Goal: Use online tool/utility: Utilize a website feature to perform a specific function

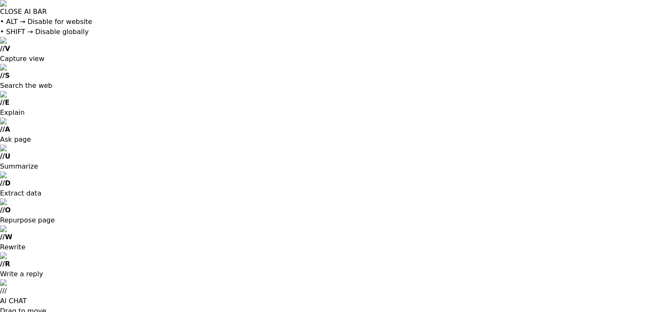
drag, startPoint x: 0, startPoint y: 0, endPoint x: 338, endPoint y: 149, distance: 369.9
paste input "**********"
type input "**********"
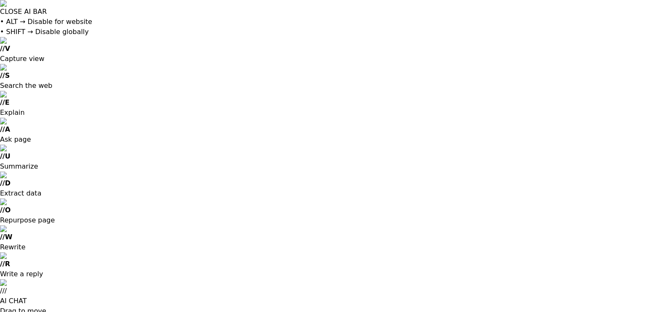
paste input "**********"
type input "**********"
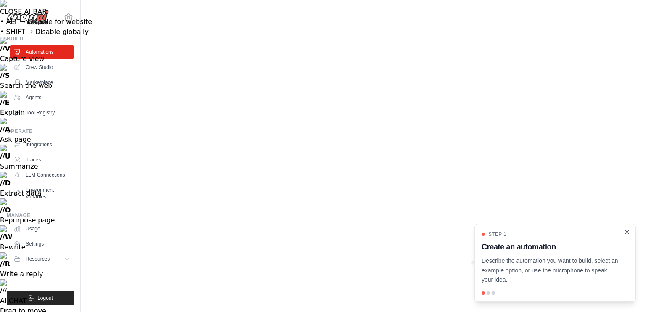
click at [627, 232] on icon "Close walkthrough" at bounding box center [628, 232] width 4 height 4
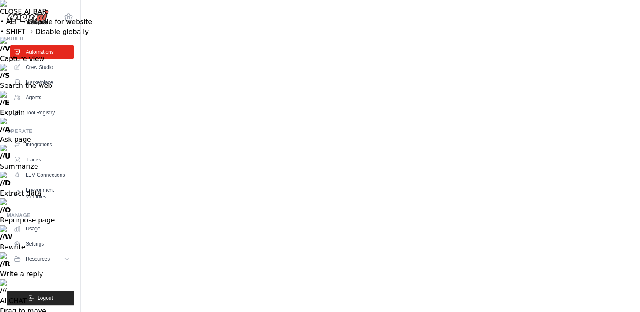
scroll to position [32, 0]
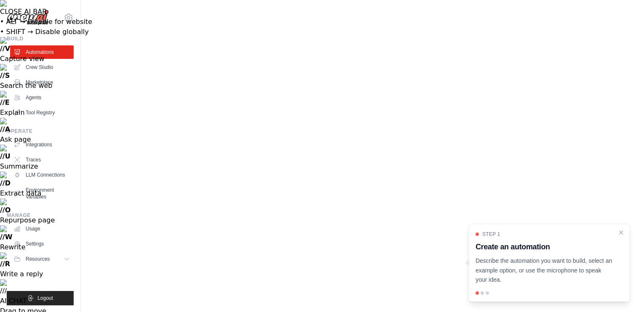
scroll to position [54, 0]
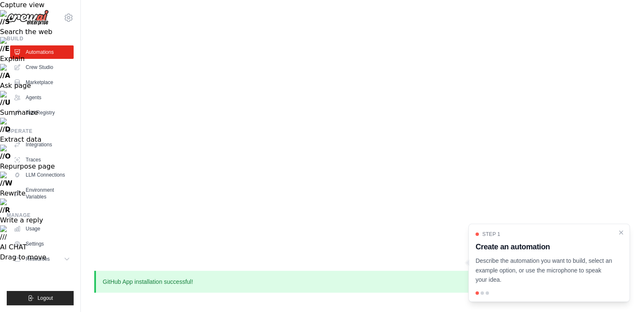
click at [484, 292] on div at bounding box center [549, 293] width 147 height 3
click at [620, 232] on icon "Close walkthrough" at bounding box center [621, 232] width 4 height 4
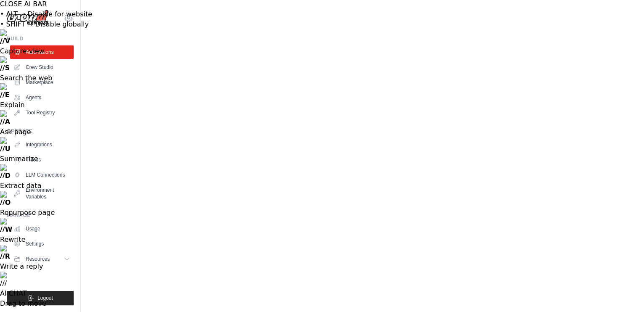
scroll to position [7, 0]
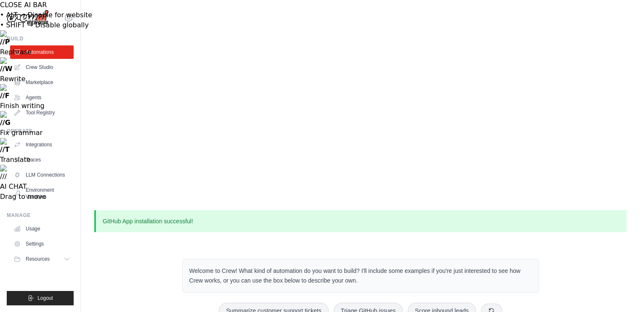
paste textarea "**********"
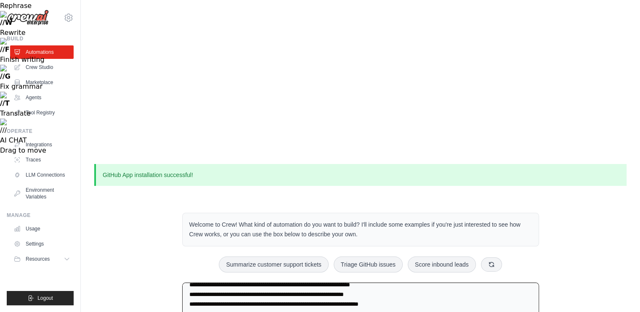
type textarea "**********"
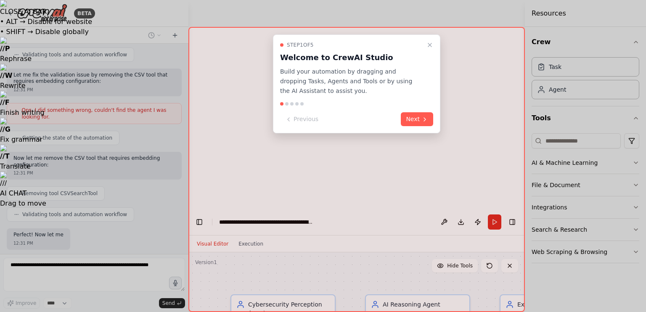
scroll to position [1988, 0]
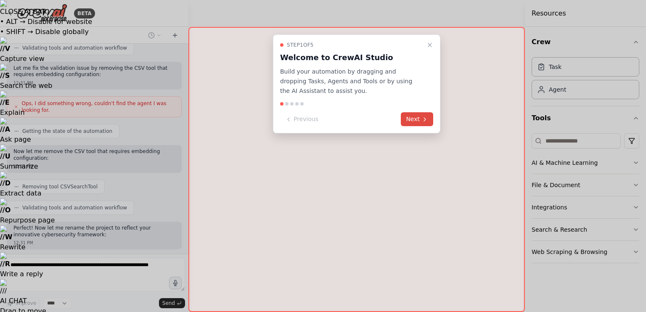
click at [407, 119] on button "Next" at bounding box center [417, 119] width 32 height 14
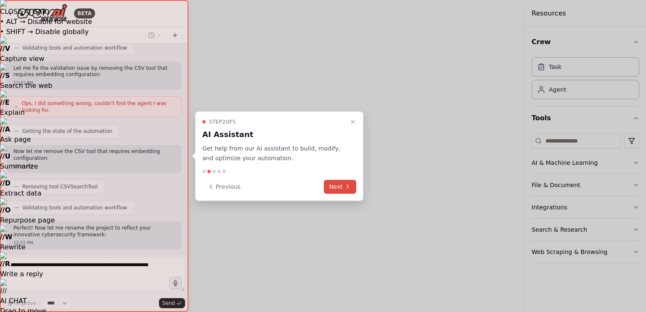
click at [333, 186] on button "Next" at bounding box center [340, 187] width 32 height 14
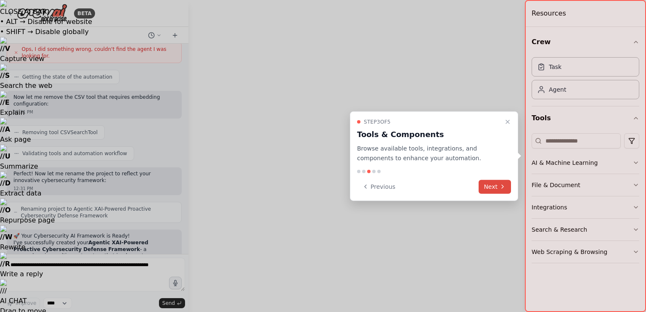
click at [489, 180] on button "Next" at bounding box center [495, 187] width 32 height 14
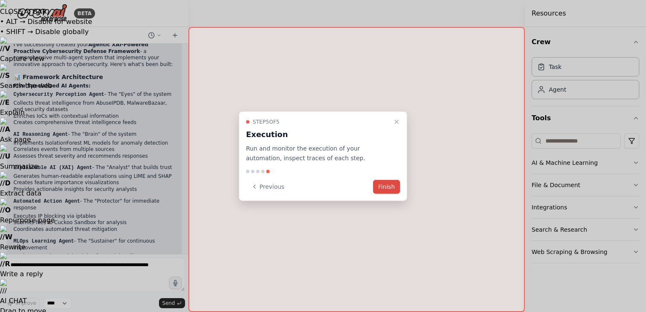
click at [388, 182] on button "Finish" at bounding box center [386, 187] width 27 height 14
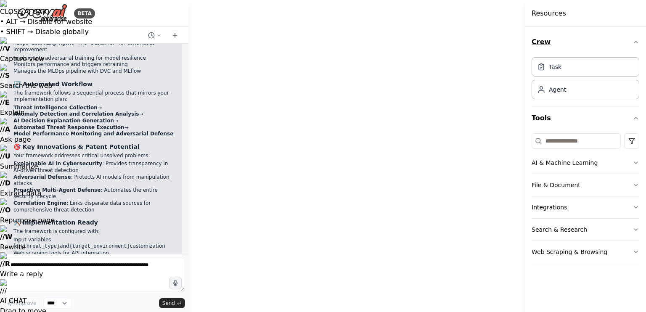
scroll to position [2445, 0]
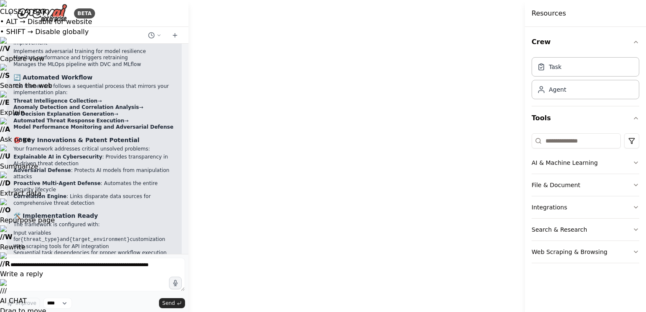
click at [609, 6] on div "Resources" at bounding box center [585, 13] width 121 height 27
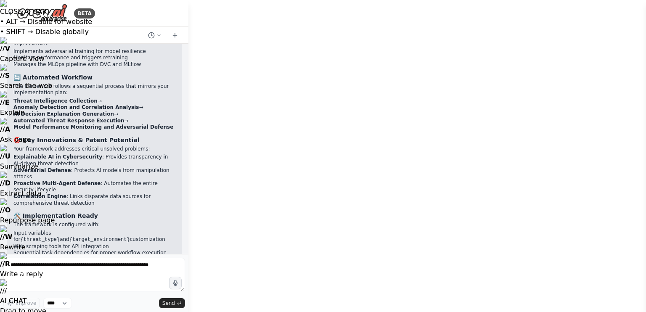
drag, startPoint x: 557, startPoint y: 96, endPoint x: 419, endPoint y: 93, distance: 138.1
drag, startPoint x: 418, startPoint y: 93, endPoint x: 461, endPoint y: 89, distance: 43.6
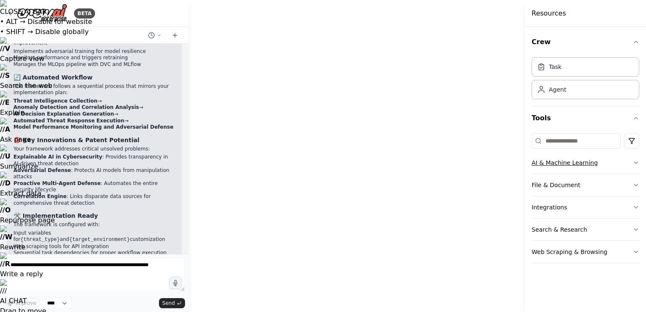
click at [579, 161] on button "AI & Machine Learning" at bounding box center [586, 163] width 108 height 22
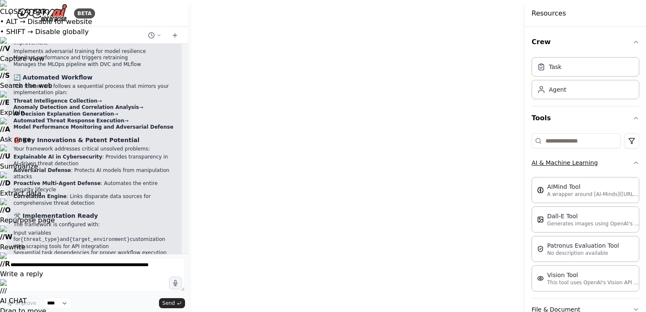
click at [579, 161] on button "AI & Machine Learning" at bounding box center [586, 163] width 108 height 22
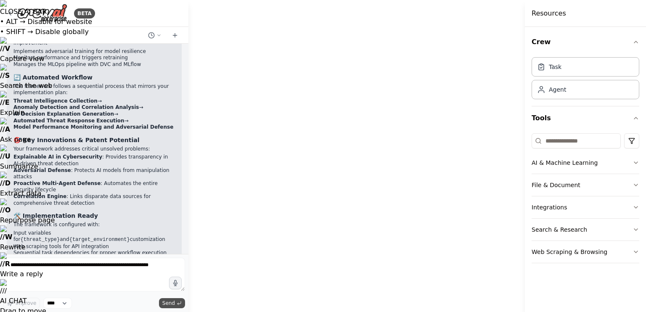
click at [179, 304] on icon "submit" at bounding box center [179, 303] width 5 height 5
click at [579, 11] on div "Resources" at bounding box center [585, 13] width 121 height 27
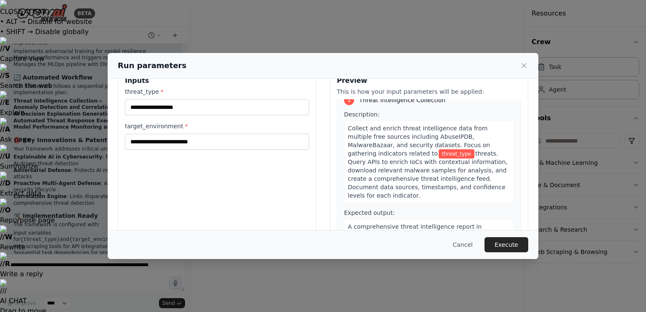
scroll to position [10, 0]
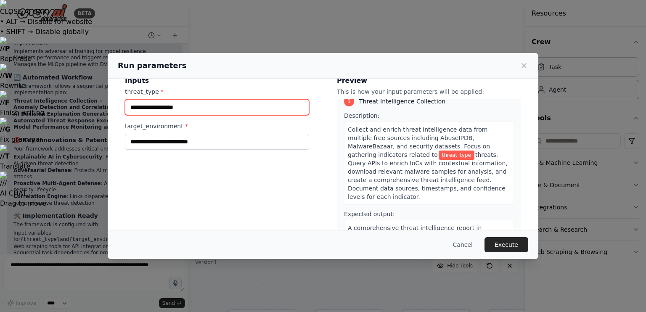
click at [242, 101] on input "threat_type *" at bounding box center [217, 107] width 184 height 16
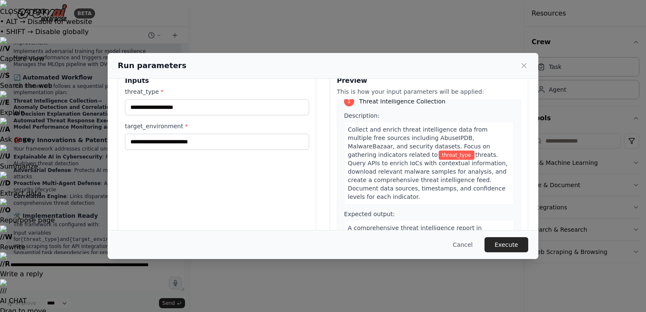
click at [439, 155] on span "threat_type" at bounding box center [457, 155] width 36 height 9
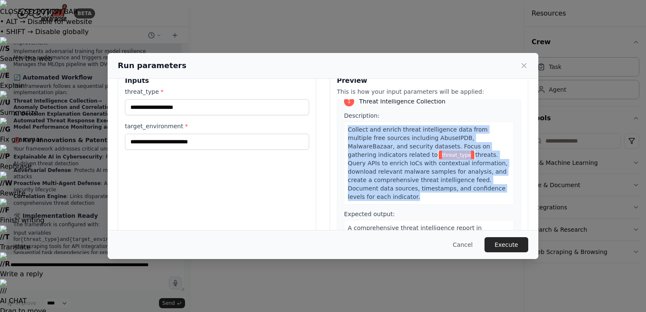
click at [439, 155] on span "threat_type" at bounding box center [457, 155] width 36 height 9
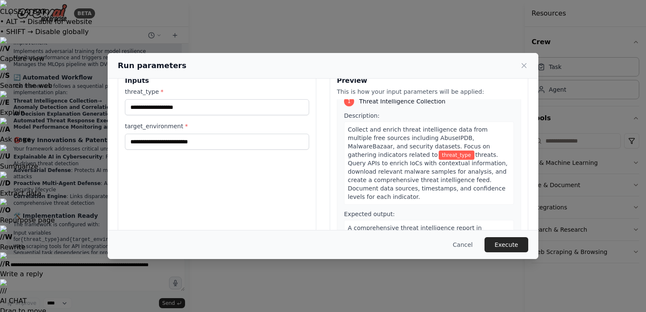
click at [439, 155] on span "threat_type" at bounding box center [457, 155] width 36 height 9
copy div "threat_type"
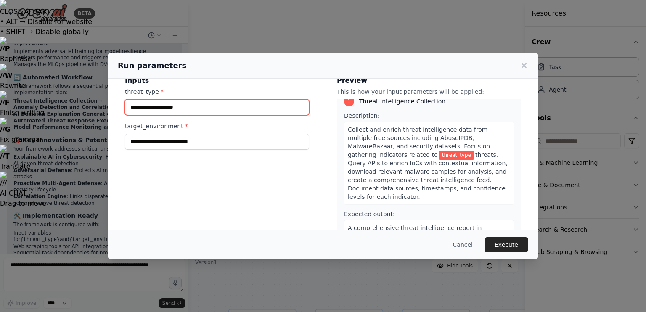
click at [194, 110] on input "threat_type *" at bounding box center [217, 107] width 184 height 16
paste input "**********"
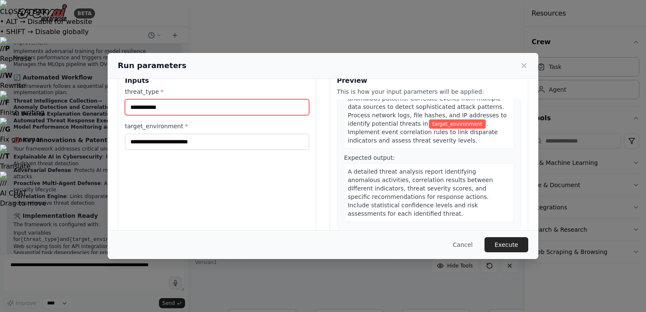
scroll to position [263, 0]
type input "**********"
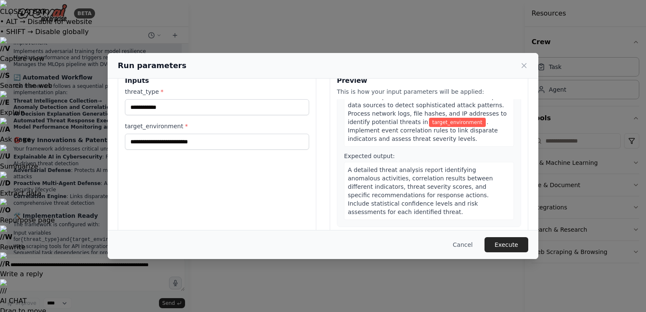
click at [432, 118] on span "target_environment" at bounding box center [457, 122] width 57 height 9
copy span "target_environment"
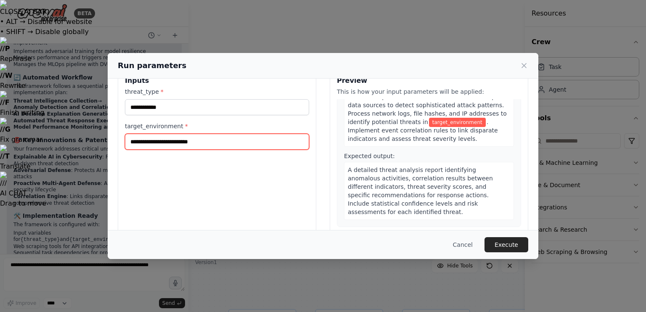
click at [207, 140] on input "target_environment *" at bounding box center [217, 142] width 184 height 16
paste input "**********"
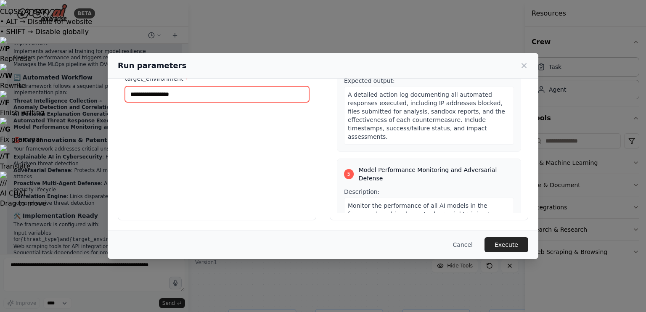
scroll to position [774, 0]
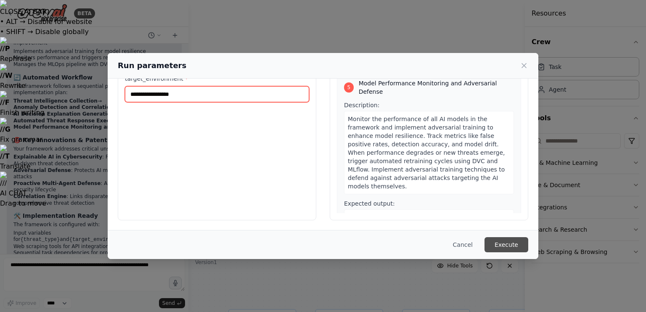
type input "**********"
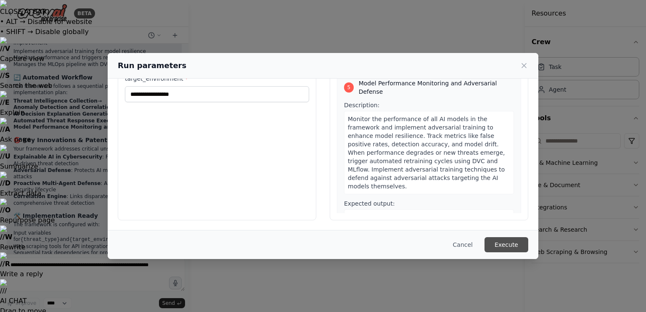
click at [508, 241] on button "Execute" at bounding box center [507, 244] width 44 height 15
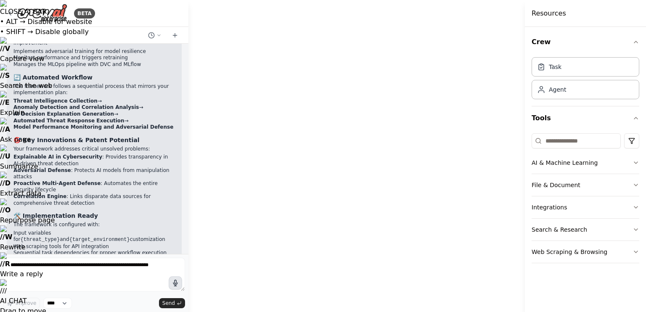
click at [175, 283] on icon "button" at bounding box center [175, 283] width 7 height 7
drag, startPoint x: 378, startPoint y: 241, endPoint x: 284, endPoint y: 246, distance: 94.0
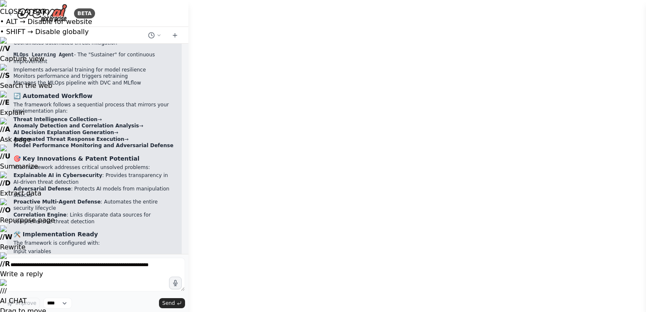
scroll to position [2445, 0]
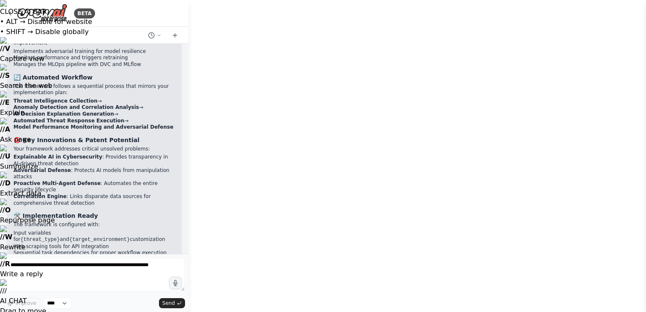
scroll to position [789, 0]
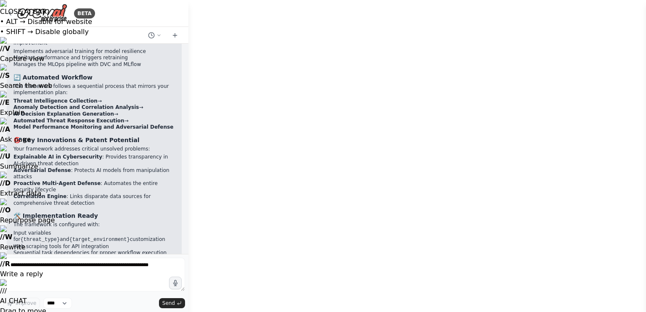
scroll to position [2445, 0]
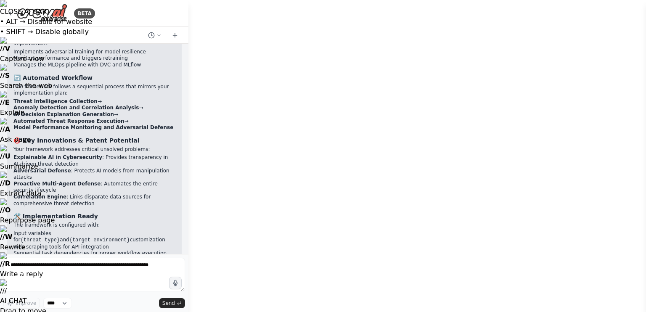
scroll to position [782, 0]
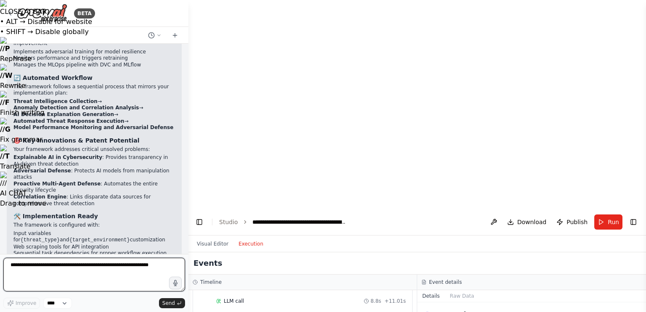
click at [94, 273] on textarea at bounding box center [94, 275] width 182 height 34
type textarea "**********"
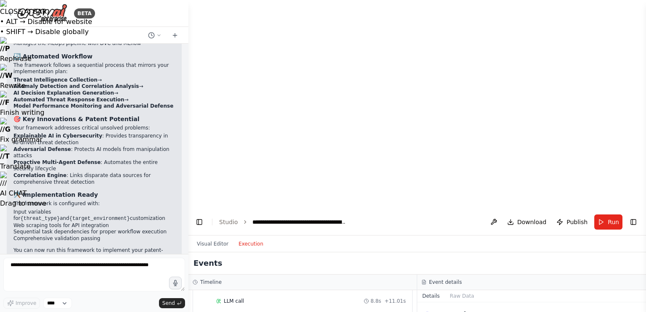
scroll to position [2508, 0]
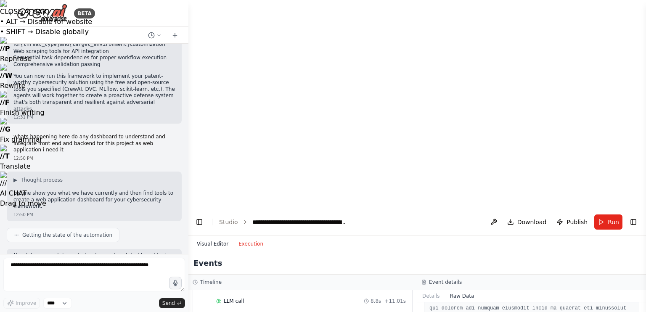
scroll to position [2683, 0]
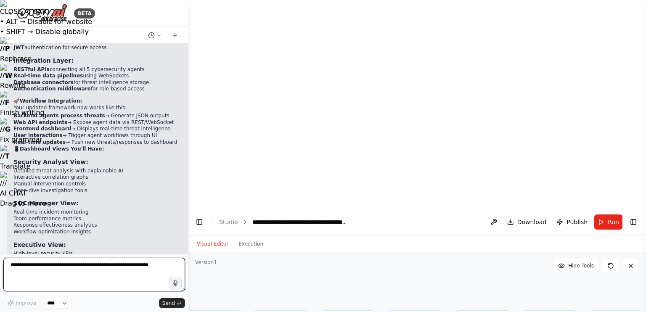
scroll to position [3855, 0]
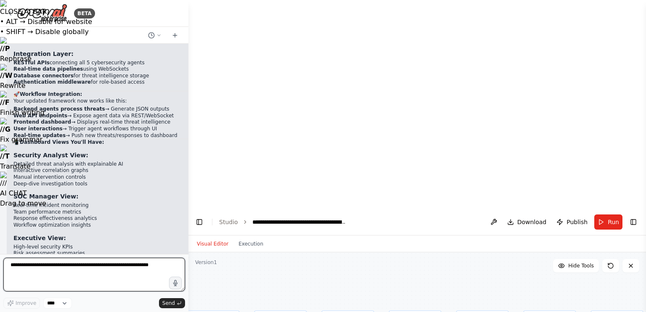
click at [74, 266] on textarea at bounding box center [94, 275] width 182 height 34
click at [81, 271] on textarea at bounding box center [94, 275] width 182 height 34
type textarea "**********"
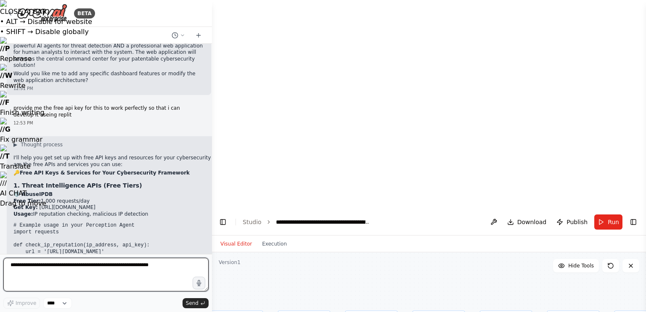
scroll to position [4003, 0]
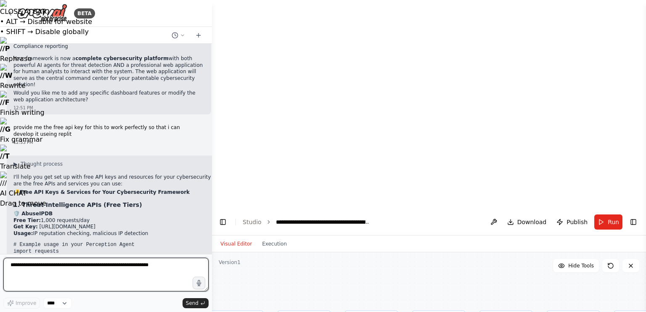
drag, startPoint x: 187, startPoint y: 57, endPoint x: 220, endPoint y: 65, distance: 33.5
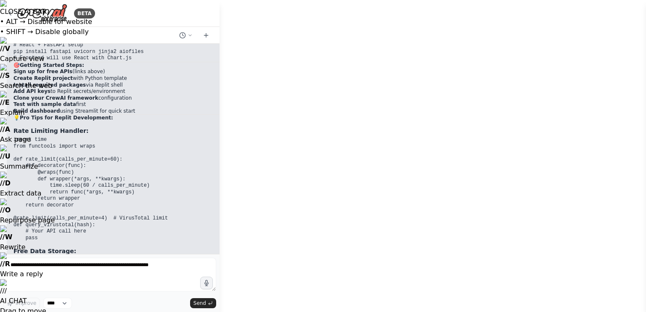
scroll to position [5141, 0]
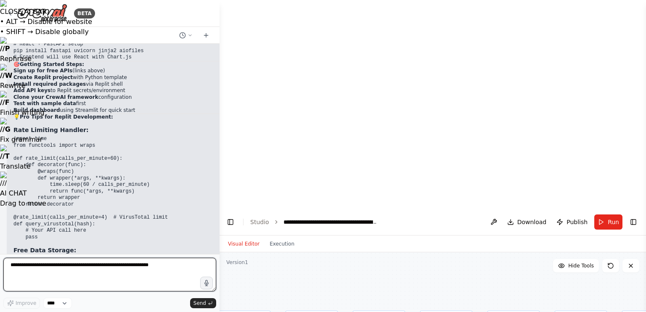
click at [117, 265] on textarea at bounding box center [109, 275] width 213 height 34
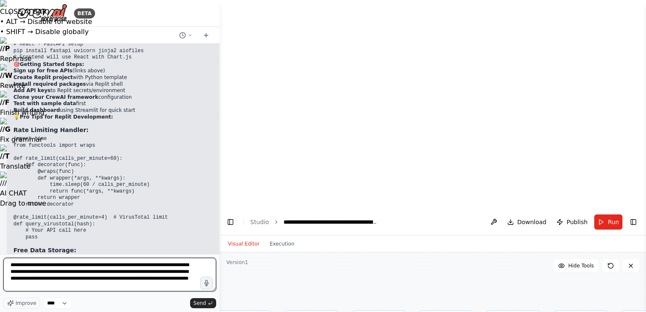
type textarea "**********"
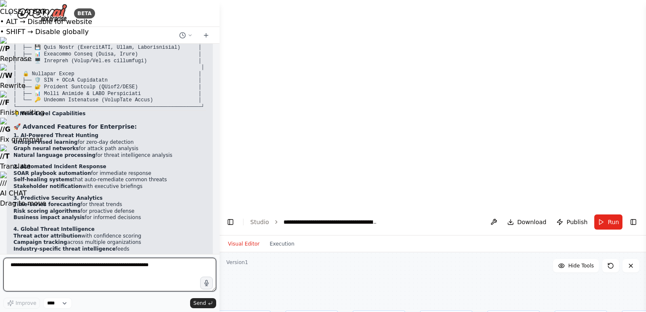
scroll to position [7381, 0]
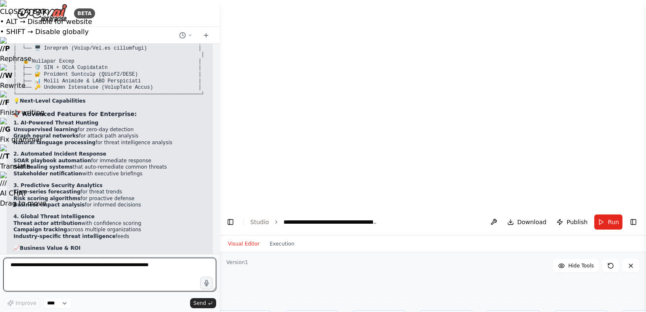
click at [94, 279] on textarea at bounding box center [109, 275] width 213 height 34
click at [96, 266] on textarea at bounding box center [109, 275] width 213 height 34
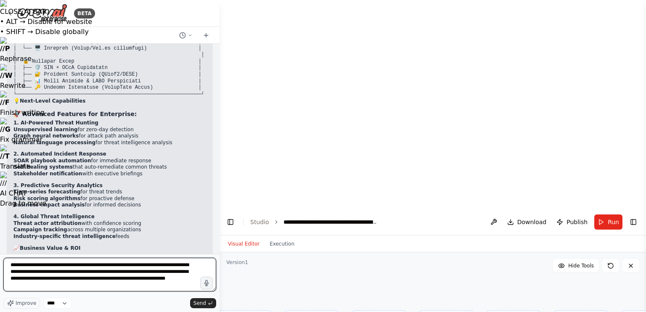
type textarea "**********"
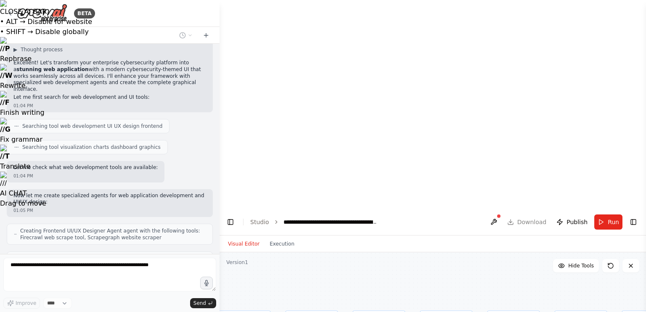
scroll to position [7828, 0]
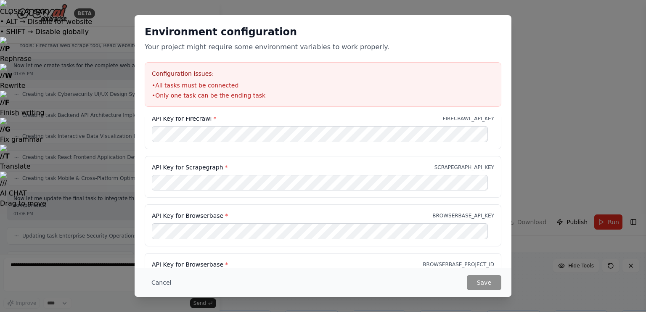
scroll to position [8131, 0]
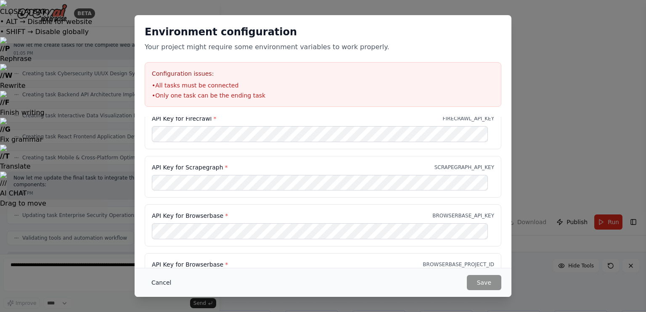
click at [152, 281] on button "Cancel" at bounding box center [161, 282] width 33 height 15
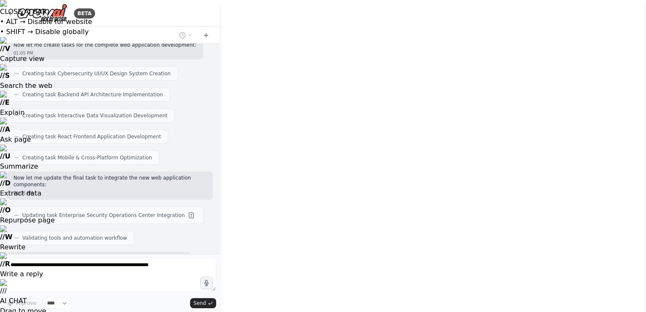
scroll to position [8152, 0]
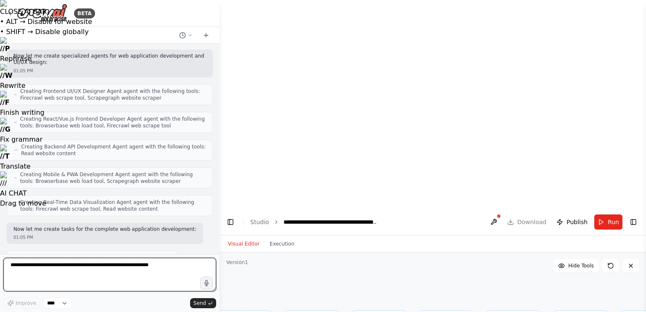
scroll to position [8591, 0]
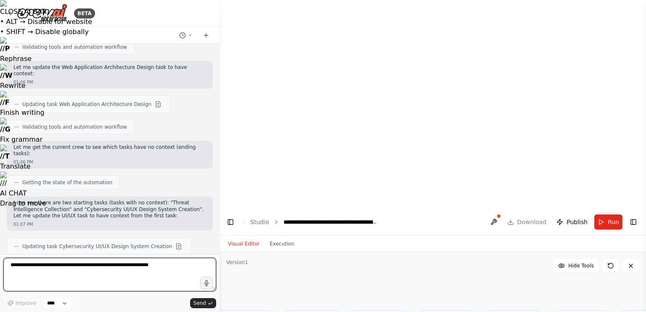
click at [29, 266] on textarea at bounding box center [109, 275] width 213 height 34
type textarea "**********"
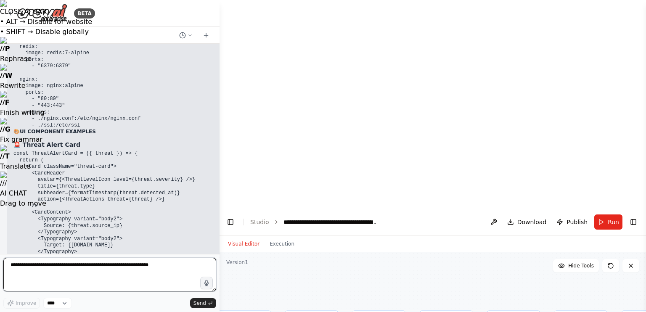
scroll to position [11005, 0]
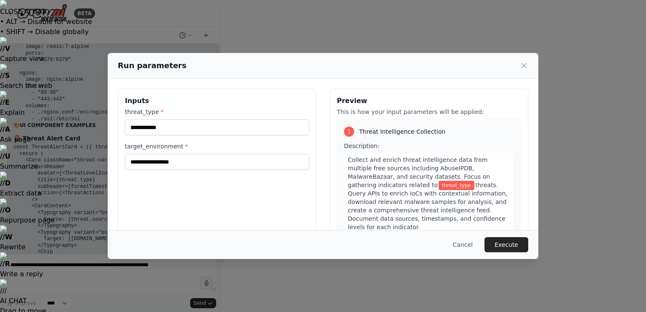
click at [504, 240] on button "Execute" at bounding box center [507, 244] width 44 height 15
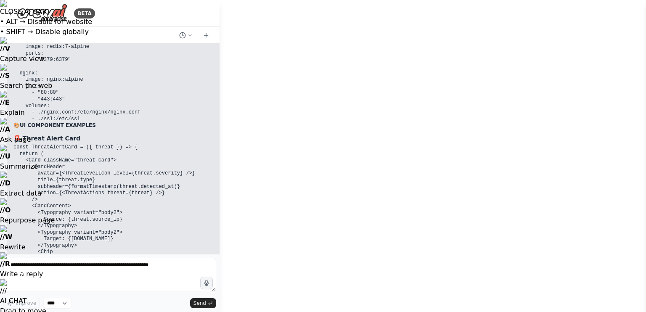
scroll to position [727, 0]
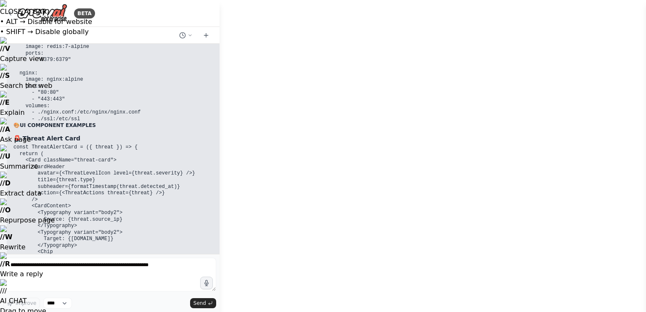
scroll to position [1195, 0]
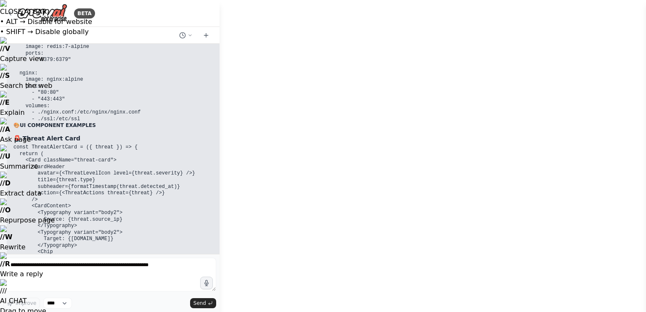
scroll to position [1321, 0]
drag, startPoint x: 486, startPoint y: 64, endPoint x: 104, endPoint y: 75, distance: 381.9
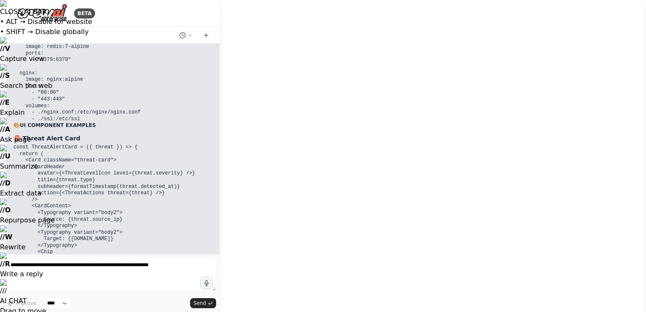
click at [104, 144] on pre "const ThreatAlertCard = ({ threat }) => { return ( <Card className="threat-card…" at bounding box center [131, 249] width 237 height 210
drag, startPoint x: 456, startPoint y: 82, endPoint x: 253, endPoint y: 71, distance: 203.6
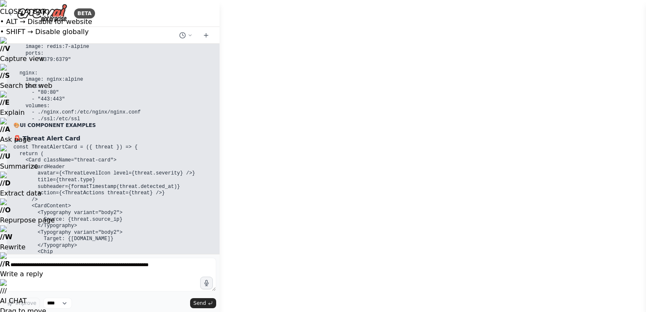
drag, startPoint x: 465, startPoint y: 275, endPoint x: 345, endPoint y: 287, distance: 121.0
drag, startPoint x: 345, startPoint y: 287, endPoint x: 317, endPoint y: 283, distance: 28.1
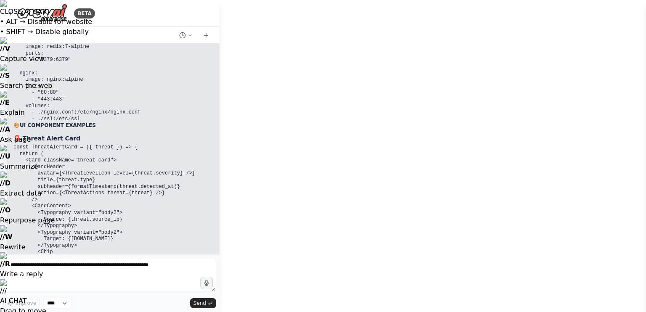
drag, startPoint x: 317, startPoint y: 283, endPoint x: 251, endPoint y: 300, distance: 68.2
drag, startPoint x: 474, startPoint y: 293, endPoint x: 646, endPoint y: 212, distance: 190.3
click at [646, 212] on html "CLOSE AI BAR • ALT → Disable for website • SHIFT → Disable globally // V Captur…" at bounding box center [323, 314] width 646 height 629
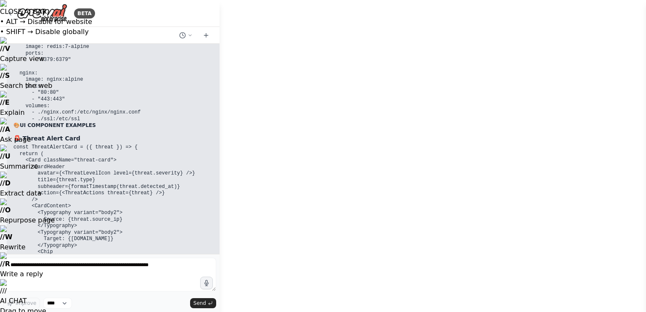
drag, startPoint x: 449, startPoint y: 235, endPoint x: 646, endPoint y: 247, distance: 196.9
click at [646, 247] on html "CLOSE AI BAR • ALT → Disable for website • SHIFT → Disable globally // V Captur…" at bounding box center [323, 314] width 646 height 629
drag, startPoint x: 455, startPoint y: 262, endPoint x: 646, endPoint y: 260, distance: 191.5
click at [646, 260] on html "CLOSE AI BAR • ALT → Disable for website • SHIFT → Disable globally // V Captur…" at bounding box center [323, 314] width 646 height 629
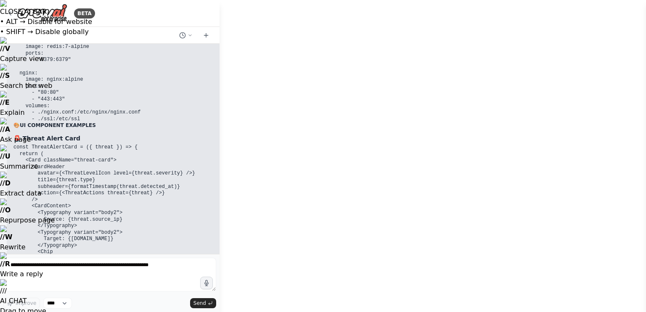
click at [646, 260] on div "CLOSE AI BAR • ALT → Disable for website • SHIFT → Disable globally // V Captur…" at bounding box center [323, 158] width 646 height 316
drag, startPoint x: 505, startPoint y: 281, endPoint x: 535, endPoint y: 287, distance: 30.6
drag, startPoint x: 535, startPoint y: 287, endPoint x: 472, endPoint y: 308, distance: 65.9
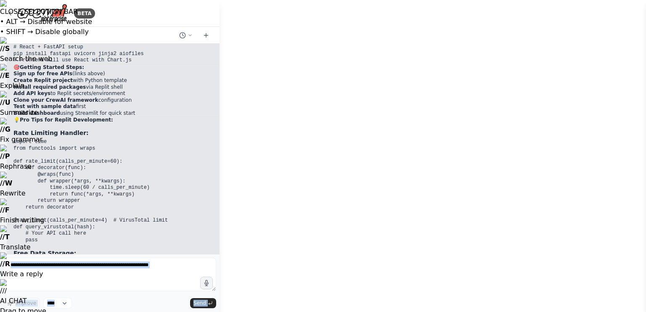
scroll to position [5106, 0]
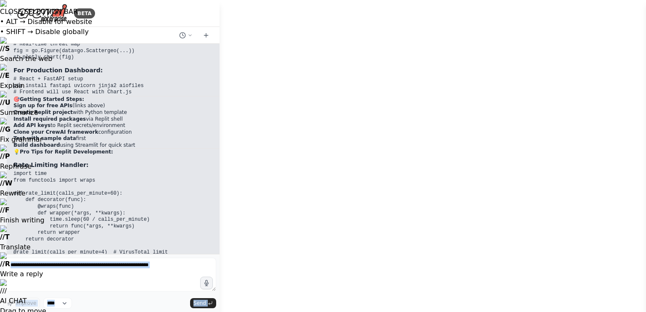
drag, startPoint x: 153, startPoint y: 168, endPoint x: 175, endPoint y: 157, distance: 25.2
click at [175, 157] on div "To create a complete implementation plan, I need to break down the project into…" at bounding box center [110, 149] width 220 height 210
click at [175, 171] on pre "import time from functools import wraps def rate_limit(calls_per_minute=60): de…" at bounding box center [146, 223] width 267 height 105
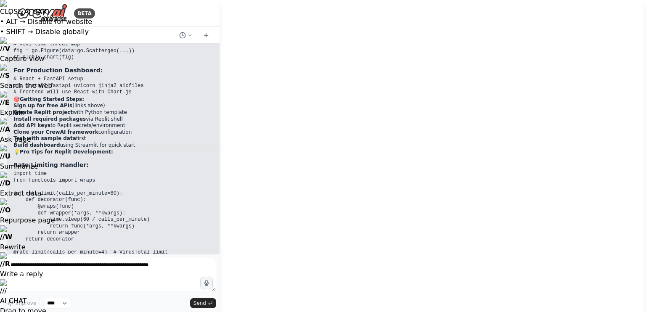
scroll to position [1374, 0]
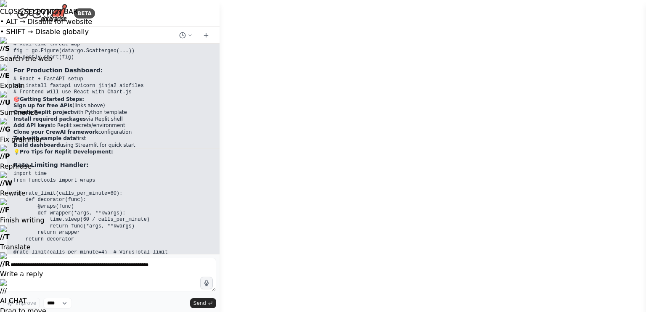
scroll to position [3141, 0]
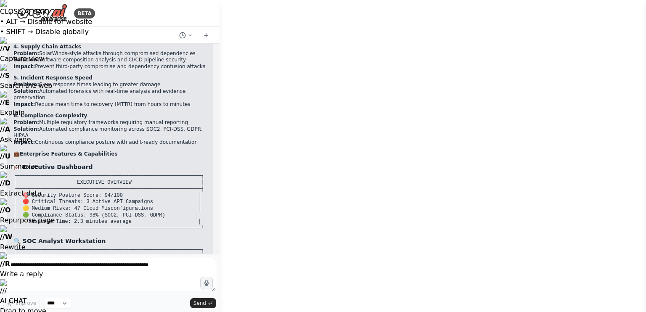
scroll to position [6868, 0]
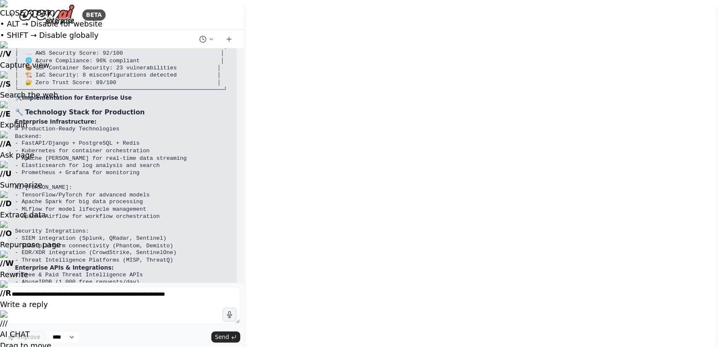
scroll to position [7030, 0]
click at [229, 312] on button "Toggle Left Sidebar" at bounding box center [231, 330] width 12 height 12
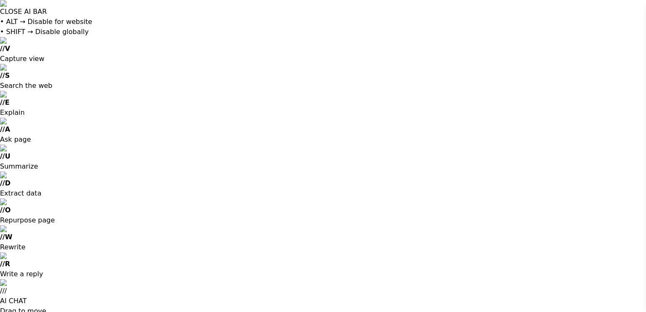
drag, startPoint x: 213, startPoint y: 65, endPoint x: 358, endPoint y: 47, distance: 145.9
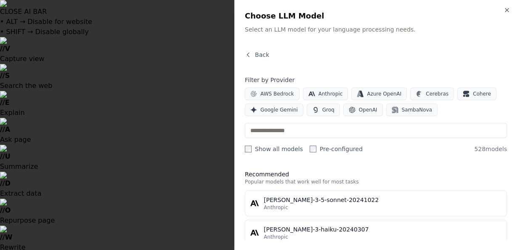
click at [512, 14] on div "Close Choose LLM Model Select an LLM model for your language processing needs. …" at bounding box center [375, 125] width 283 height 250
click at [504, 13] on icon "button" at bounding box center [507, 10] width 7 height 7
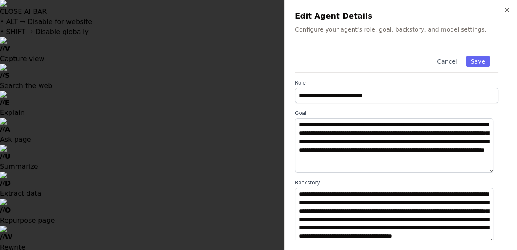
scroll to position [130, 0]
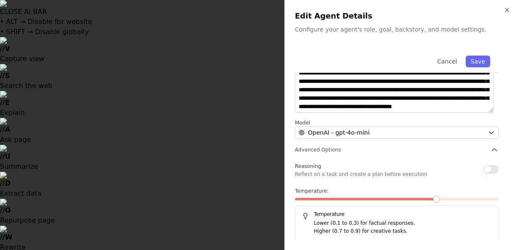
click at [484, 167] on button "button" at bounding box center [491, 169] width 15 height 8
click at [508, 3] on div "**********" at bounding box center [400, 125] width 233 height 250
click at [506, 8] on icon "button" at bounding box center [507, 10] width 7 height 7
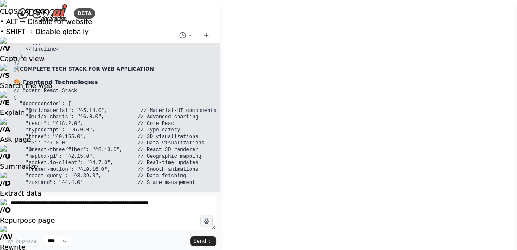
scroll to position [10018, 0]
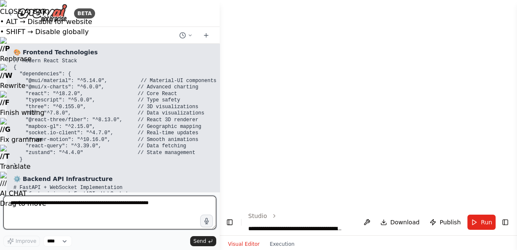
click at [58, 208] on textarea at bounding box center [109, 213] width 213 height 34
click at [75, 213] on textarea "**********" at bounding box center [109, 213] width 213 height 34
click at [88, 204] on textarea "**********" at bounding box center [109, 213] width 213 height 34
type textarea "**********"
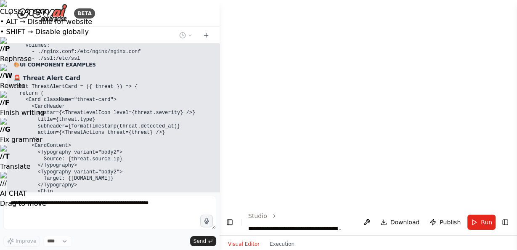
scroll to position [11100, 0]
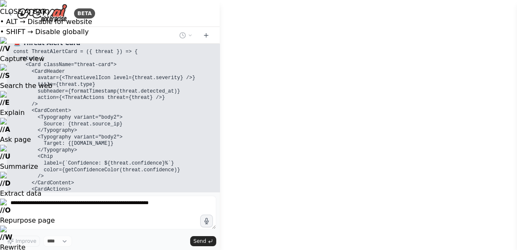
scroll to position [3255, 0]
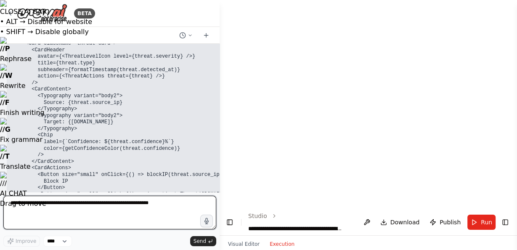
scroll to position [0, 0]
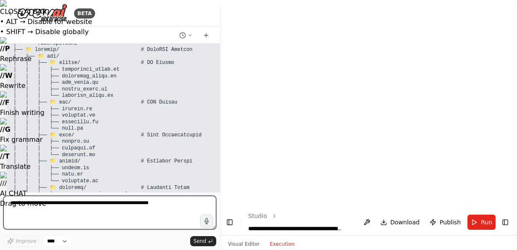
click at [110, 207] on textarea at bounding box center [109, 213] width 213 height 34
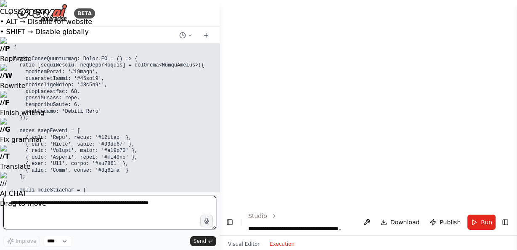
scroll to position [14387, 0]
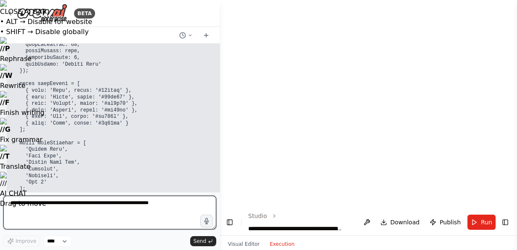
click at [105, 208] on textarea at bounding box center [109, 213] width 213 height 34
type textarea "*"
click at [38, 207] on textarea "**********" at bounding box center [109, 213] width 213 height 34
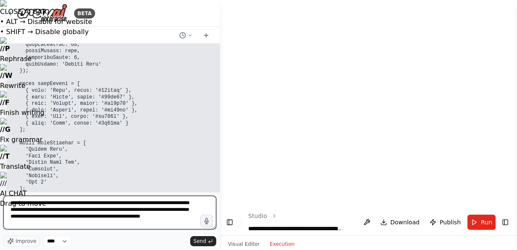
type textarea "**********"
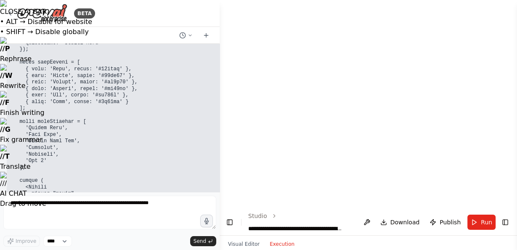
scroll to position [14450, 0]
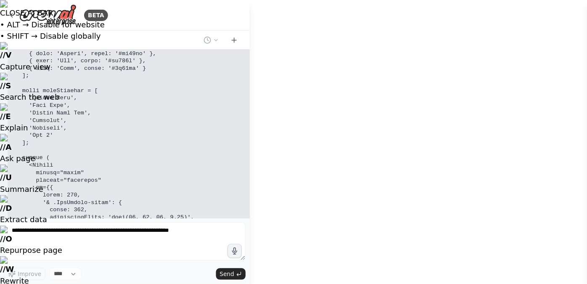
scroll to position [2157, 0]
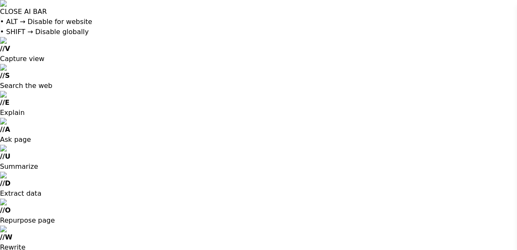
drag, startPoint x: 223, startPoint y: 143, endPoint x: 304, endPoint y: 133, distance: 81.4
drag, startPoint x: 217, startPoint y: 125, endPoint x: 255, endPoint y: 136, distance: 39.5
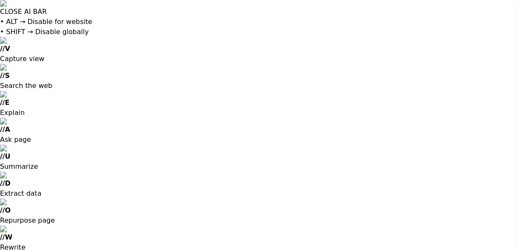
drag, startPoint x: 255, startPoint y: 136, endPoint x: 276, endPoint y: 131, distance: 22.0
drag, startPoint x: 276, startPoint y: 131, endPoint x: 447, endPoint y: 54, distance: 187.4
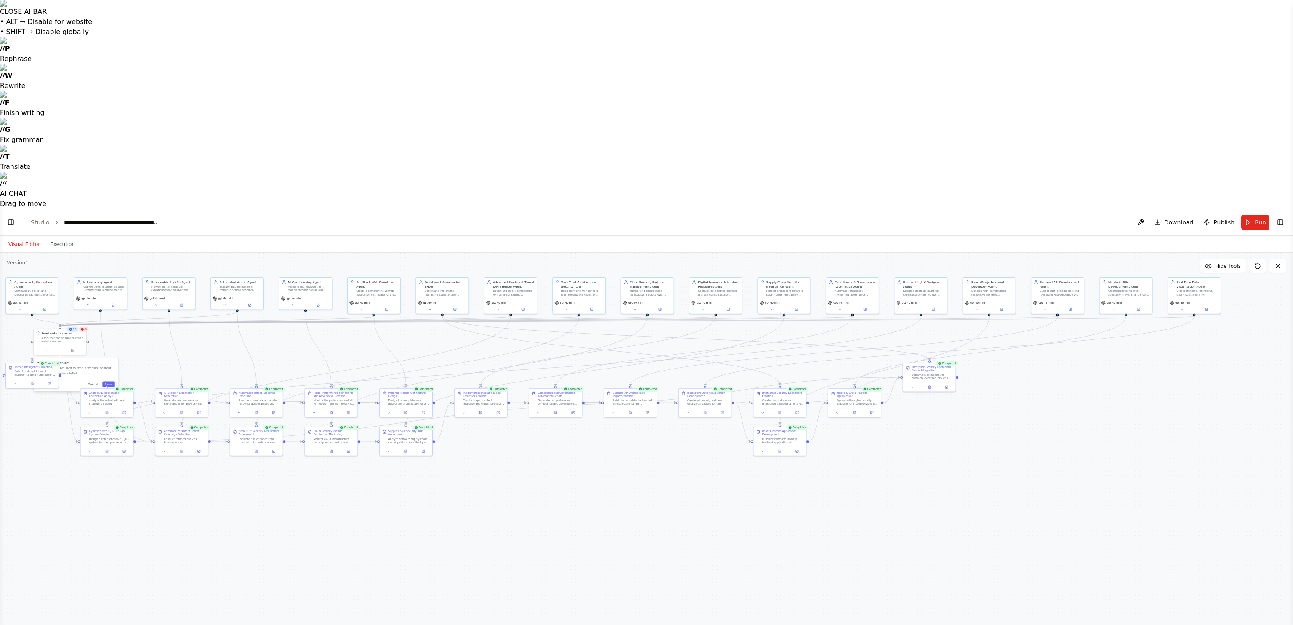
scroll to position [15119, 0]
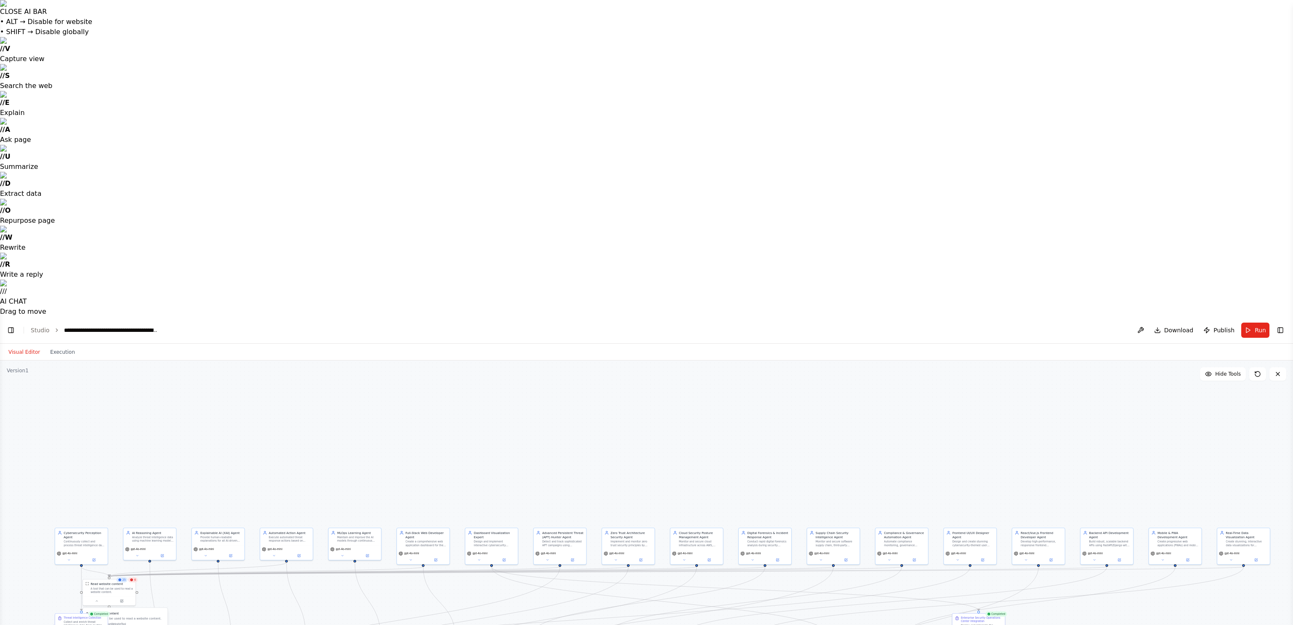
drag, startPoint x: 489, startPoint y: 309, endPoint x: 539, endPoint y: 453, distance: 152.1
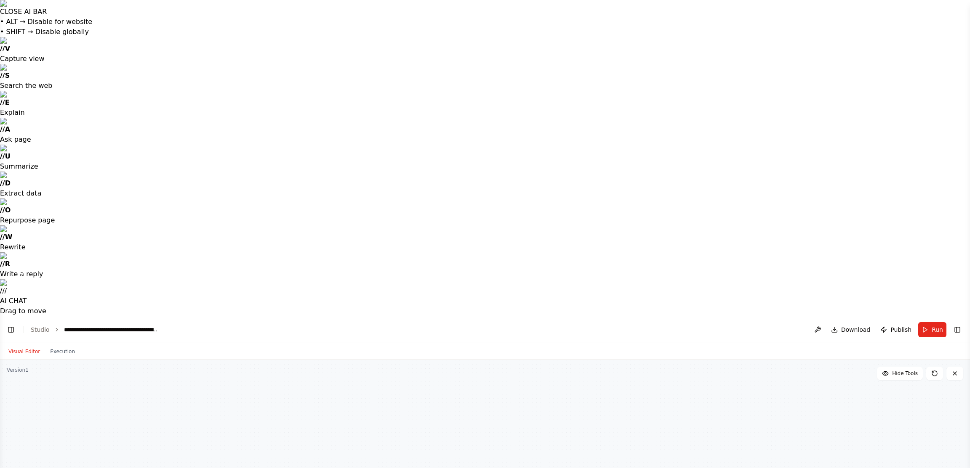
drag, startPoint x: 472, startPoint y: 121, endPoint x: 431, endPoint y: 84, distance: 54.8
drag, startPoint x: 431, startPoint y: 84, endPoint x: 211, endPoint y: 84, distance: 220.1
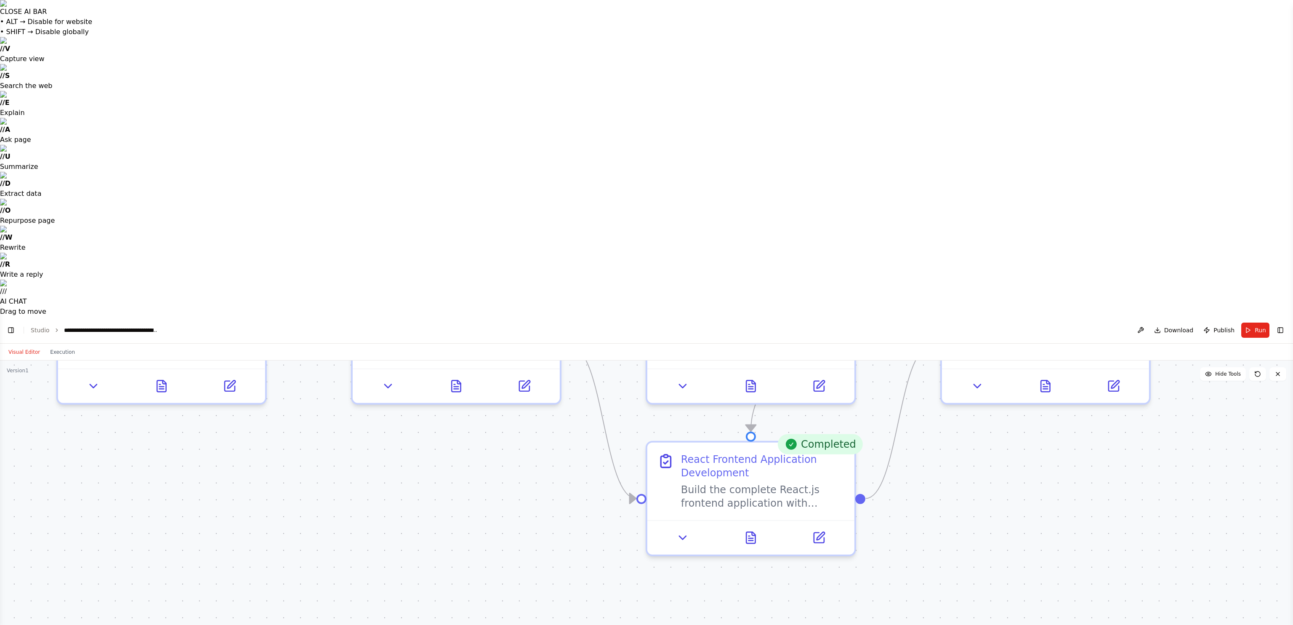
drag, startPoint x: 365, startPoint y: 423, endPoint x: 96, endPoint y: 509, distance: 282.8
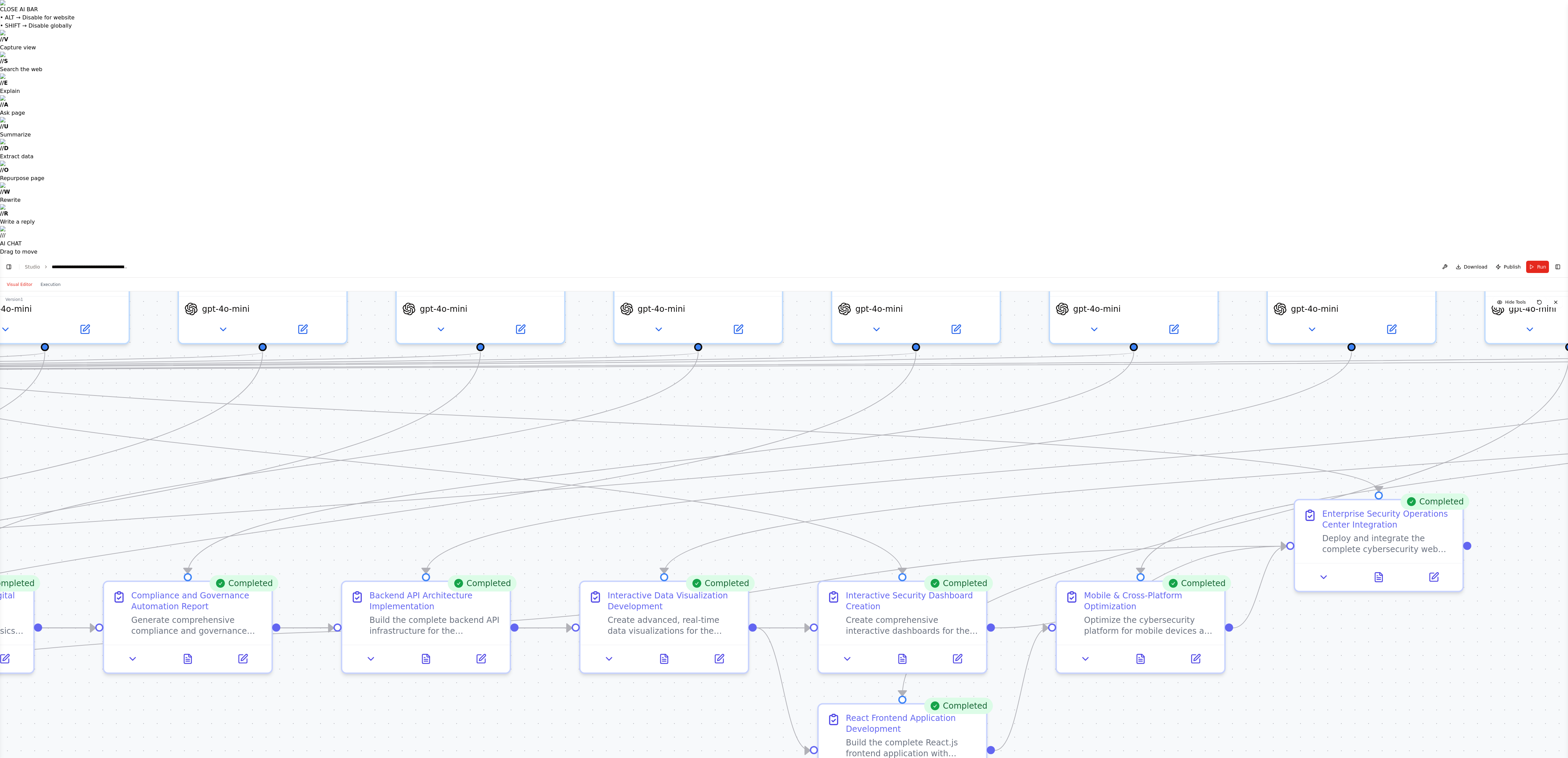
drag, startPoint x: 674, startPoint y: 376, endPoint x: 973, endPoint y: 727, distance: 461.1
click at [522, 252] on div ".deletable-edge-delete-btn { width: 20px; height: 20px; border: 0px solid #ffff…" at bounding box center [784, 652] width 1568 height 722
drag, startPoint x: 1087, startPoint y: 184, endPoint x: 1131, endPoint y: 260, distance: 87.8
click at [522, 252] on div ".deletable-edge-delete-btn { width: 20px; height: 20px; border: 0px solid #ffff…" at bounding box center [784, 652] width 1568 height 722
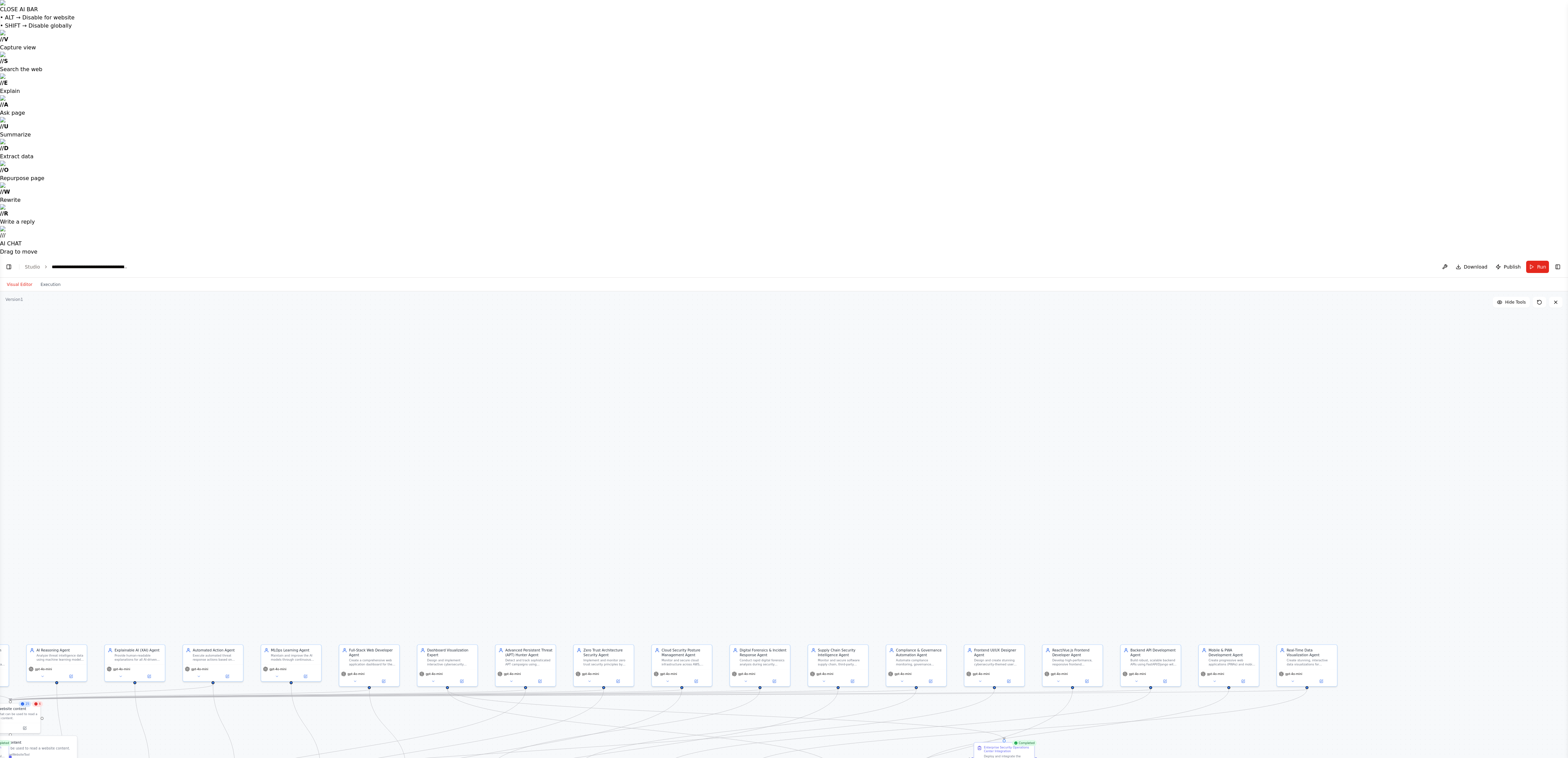
click at [522, 252] on div ".deletable-edge-delete-btn { width: 20px; height: 20px; border: 0px solid #ffff…" at bounding box center [784, 652] width 1568 height 722
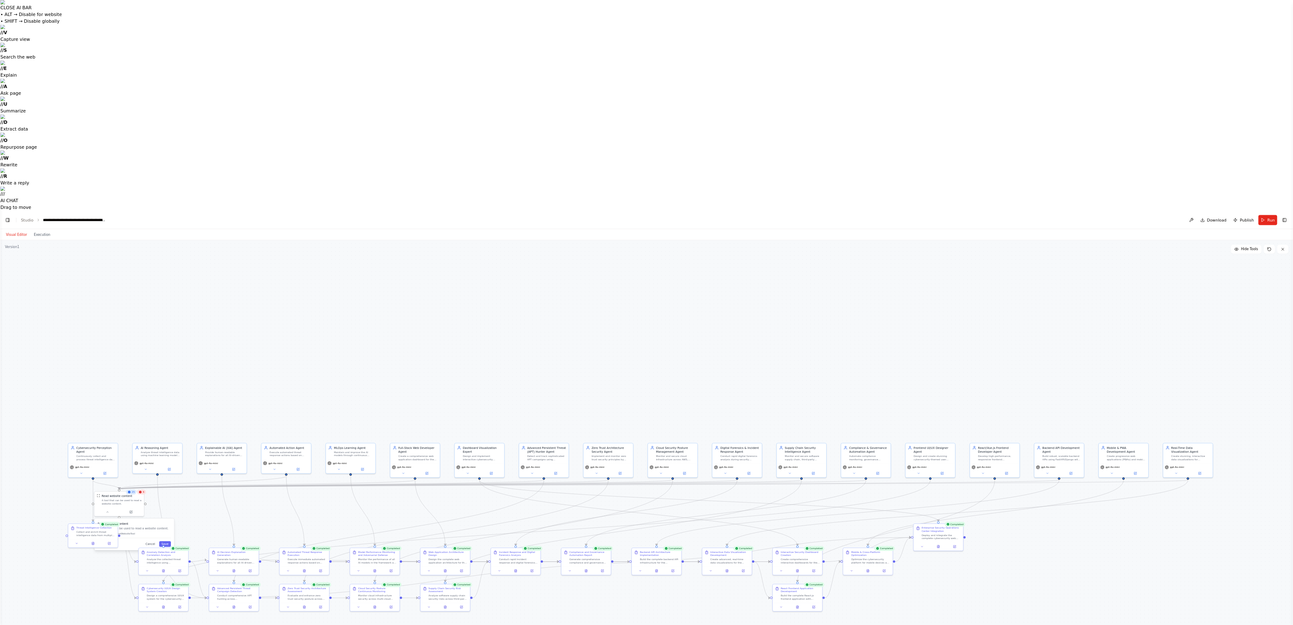
scroll to position [16182, 0]
drag, startPoint x: 781, startPoint y: 186, endPoint x: 945, endPoint y: 54, distance: 211.3
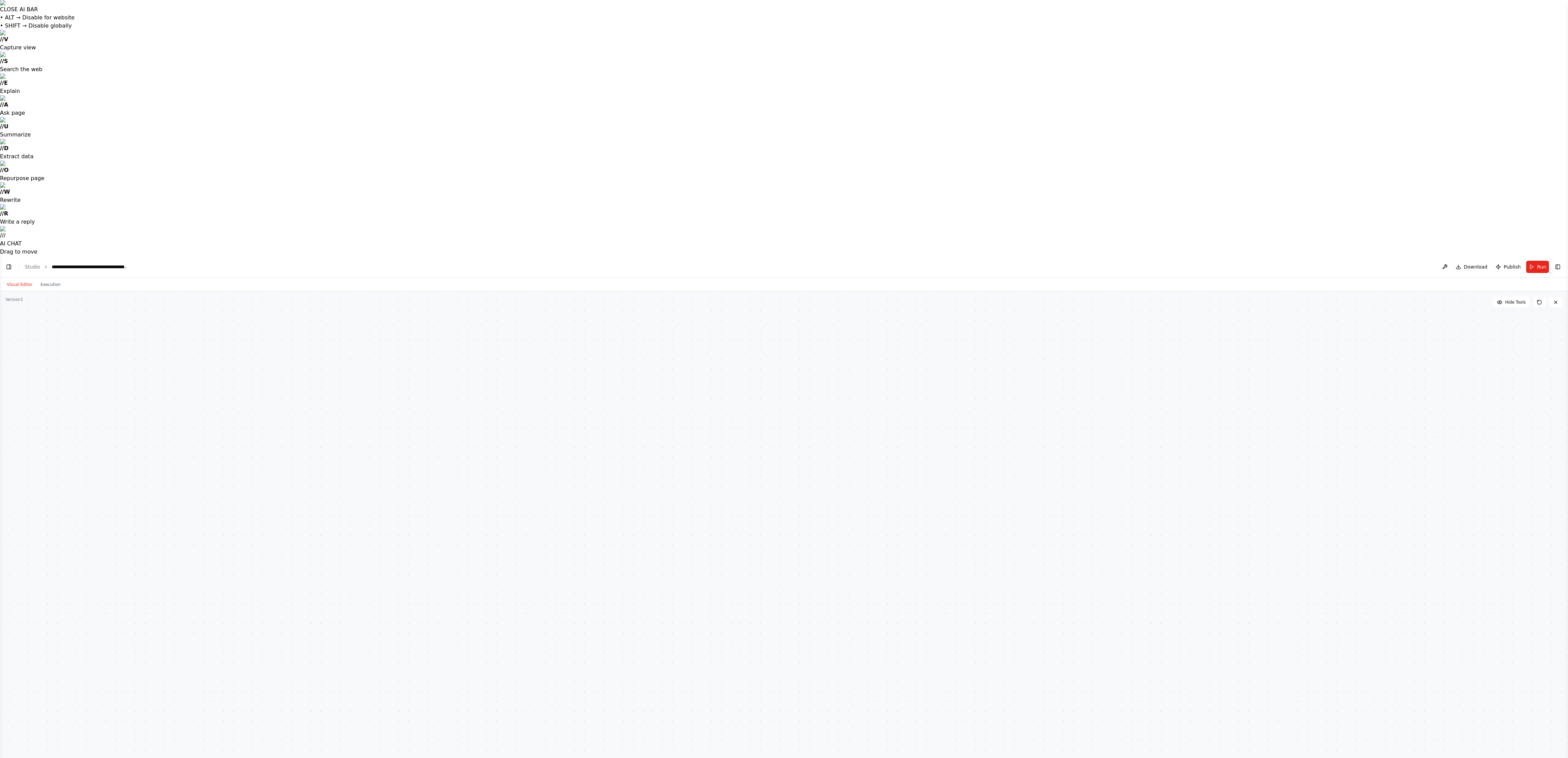
click at [522, 252] on div ".deletable-edge-delete-btn { width: 20px; height: 20px; border: 0px solid #ffff…" at bounding box center [784, 652] width 1568 height 722
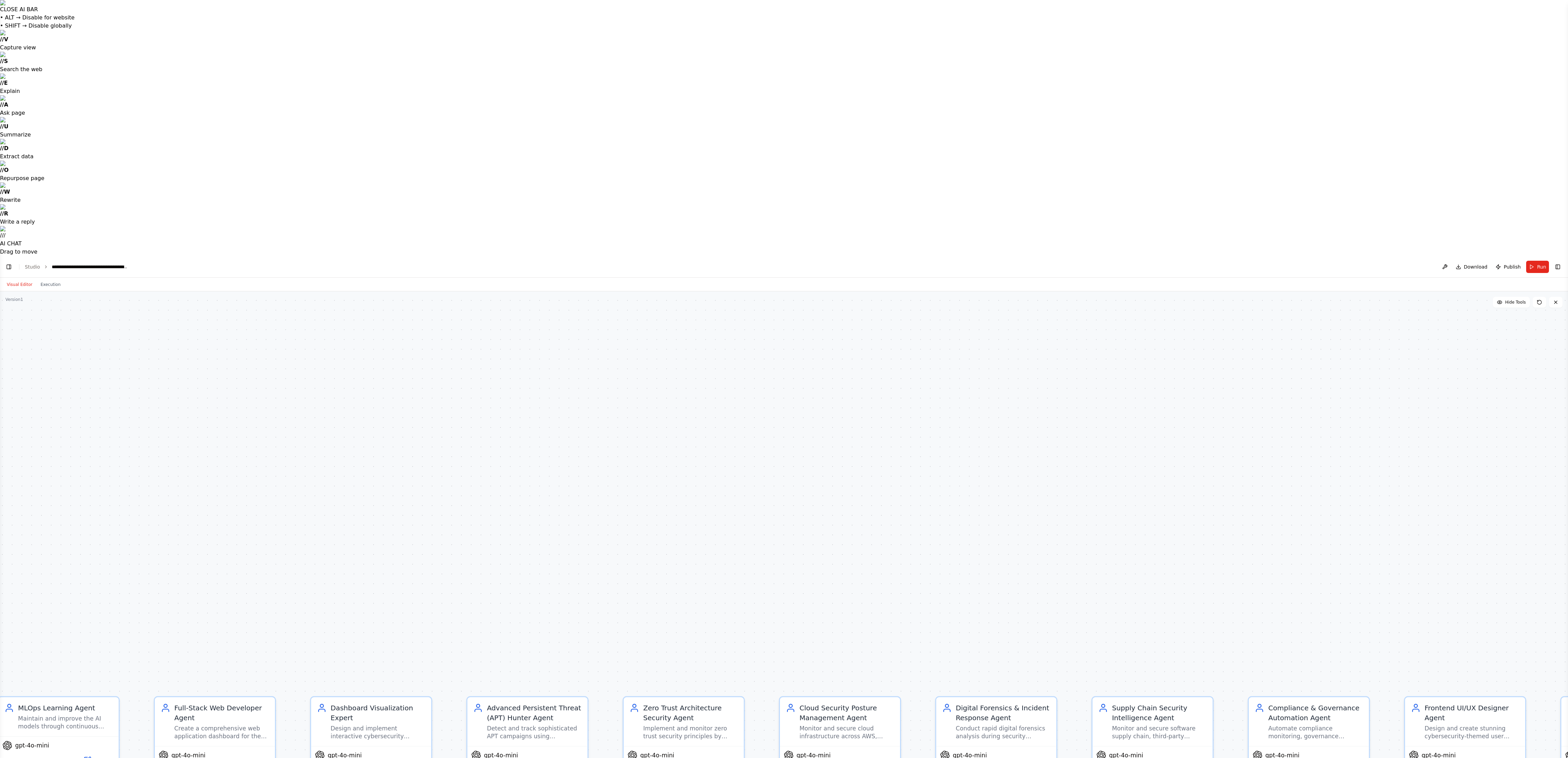
drag, startPoint x: 811, startPoint y: 259, endPoint x: 826, endPoint y: 145, distance: 115.0
click at [522, 252] on div ".deletable-edge-delete-btn { width: 20px; height: 20px; border: 0px solid #ffff…" at bounding box center [784, 652] width 1568 height 722
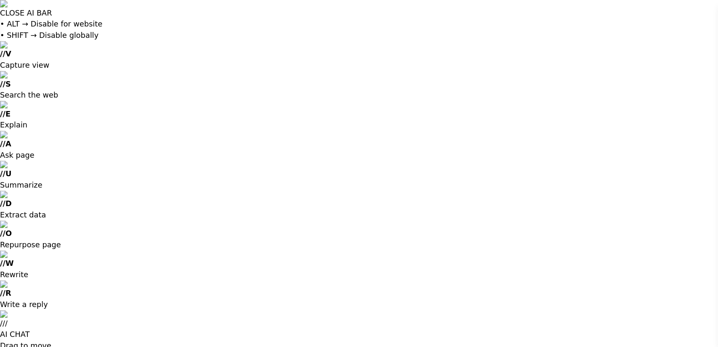
scroll to position [0, 0]
click at [45, 312] on button "Execution" at bounding box center [62, 352] width 35 height 10
click at [22, 312] on div "Visual Editor Execution" at bounding box center [41, 351] width 77 height 17
click at [22, 312] on button "Visual Editor" at bounding box center [24, 352] width 42 height 10
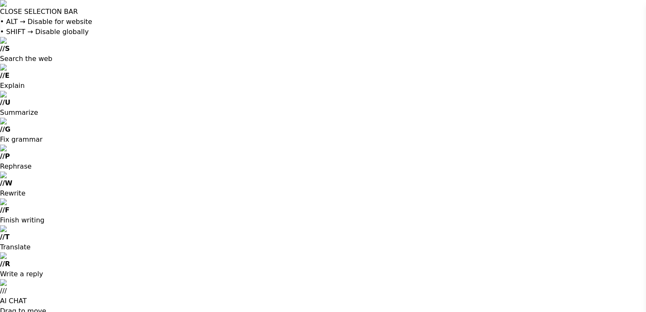
drag, startPoint x: 223, startPoint y: 281, endPoint x: 284, endPoint y: 207, distance: 95.3
drag, startPoint x: 249, startPoint y: 225, endPoint x: 220, endPoint y: 247, distance: 36.1
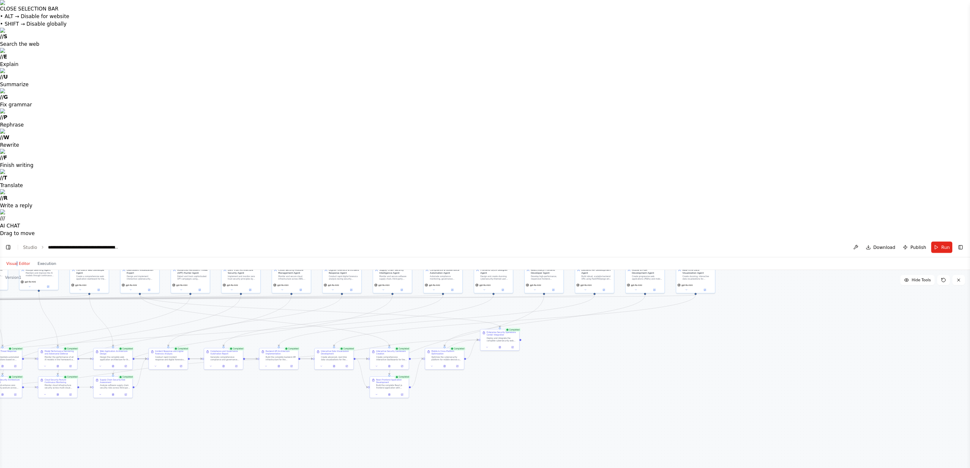
scroll to position [16182, 0]
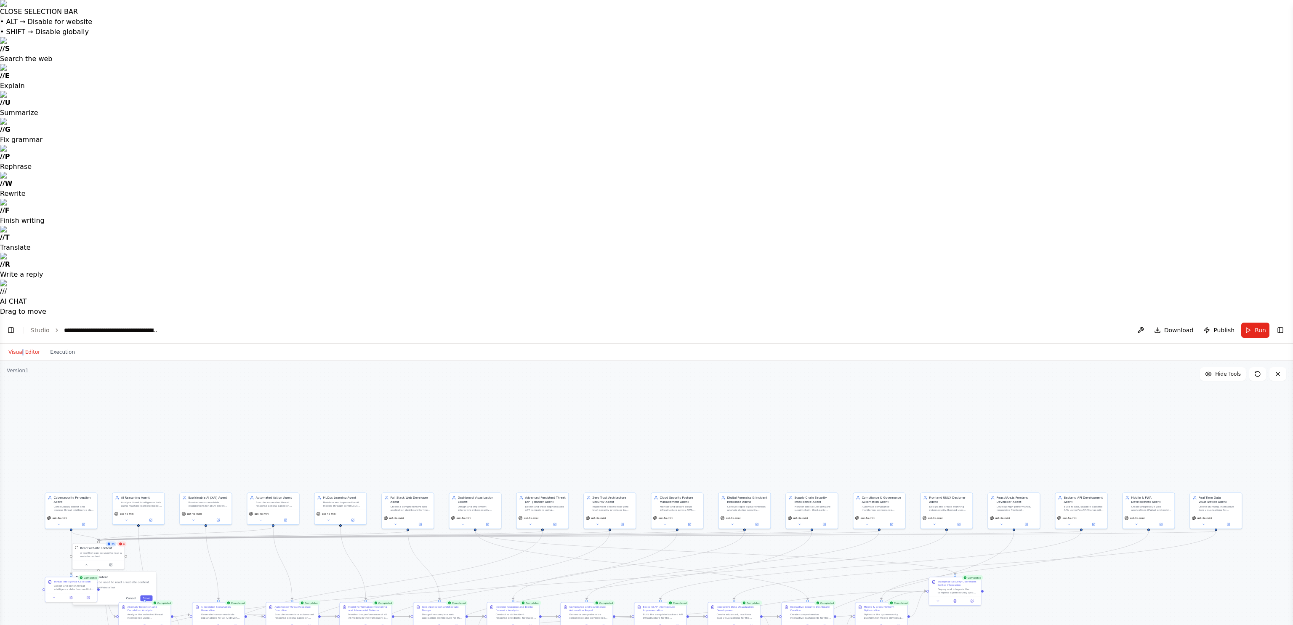
drag, startPoint x: 512, startPoint y: 340, endPoint x: 800, endPoint y: 478, distance: 320.0
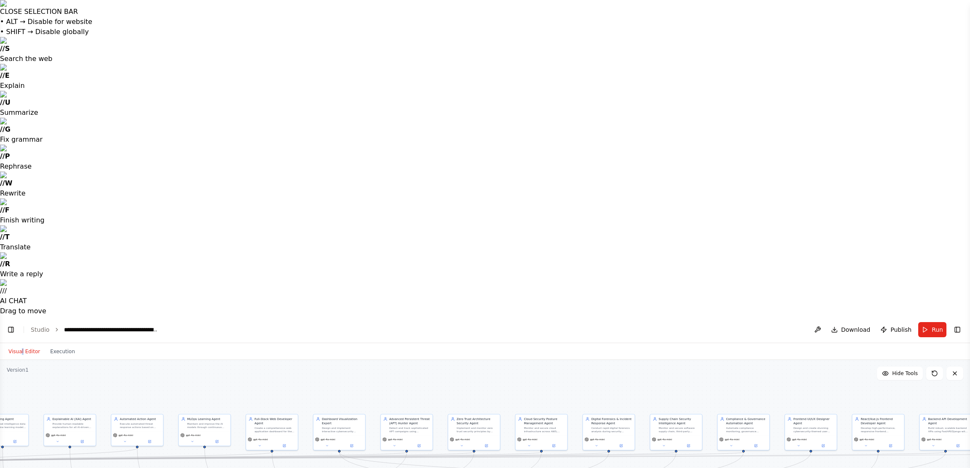
drag, startPoint x: 587, startPoint y: 377, endPoint x: 454, endPoint y: 298, distance: 155.3
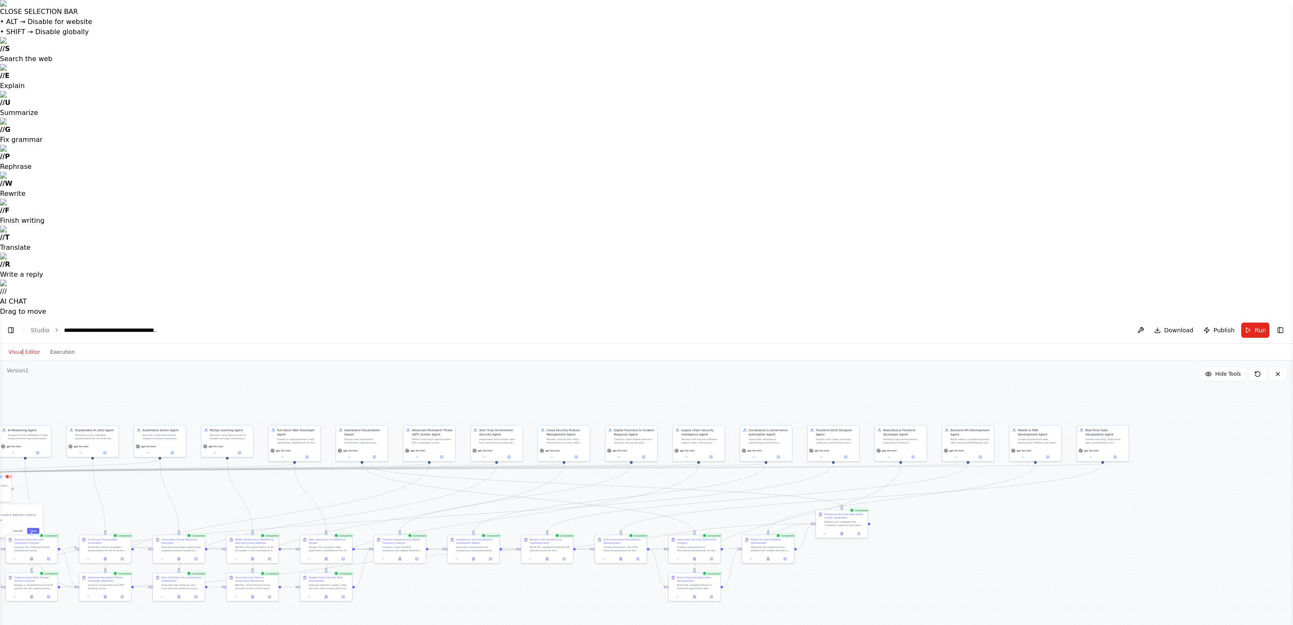
drag, startPoint x: 558, startPoint y: 390, endPoint x: 594, endPoint y: 407, distance: 40.1
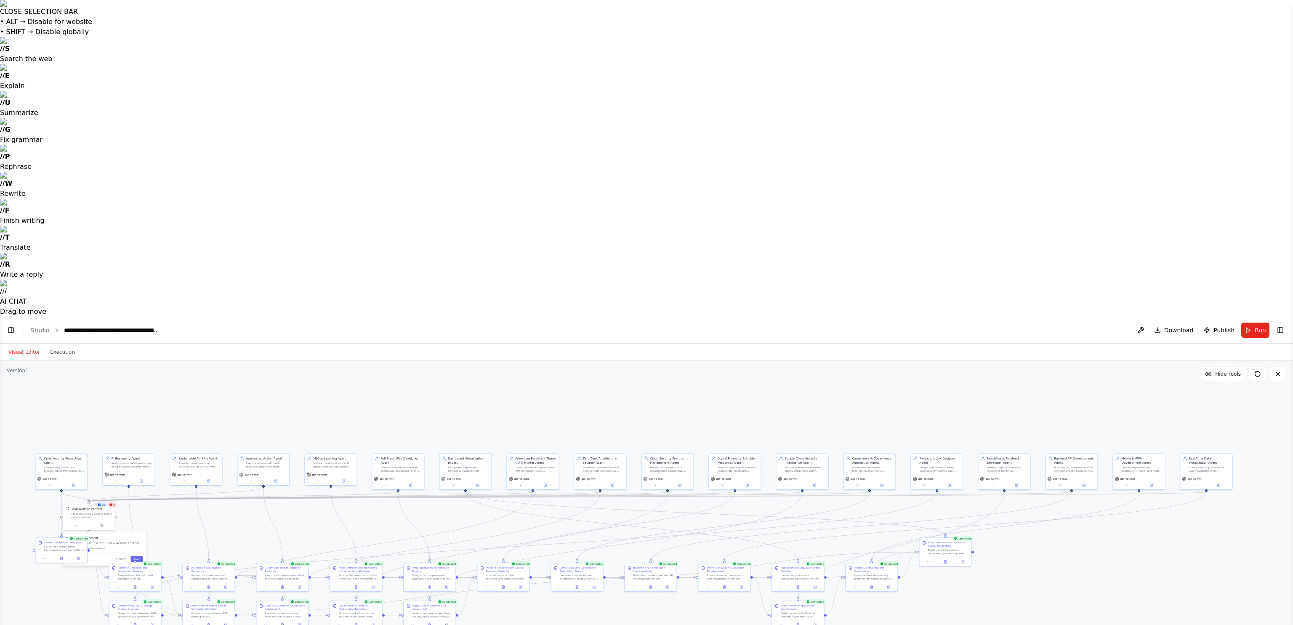
drag, startPoint x: 594, startPoint y: 407, endPoint x: 682, endPoint y: 428, distance: 90.0
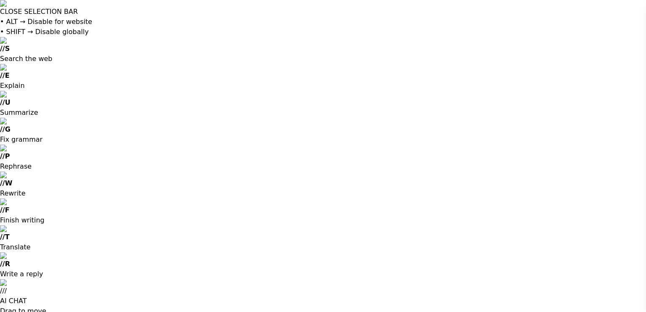
drag, startPoint x: 4, startPoint y: 10, endPoint x: 11, endPoint y: 13, distance: 7.5
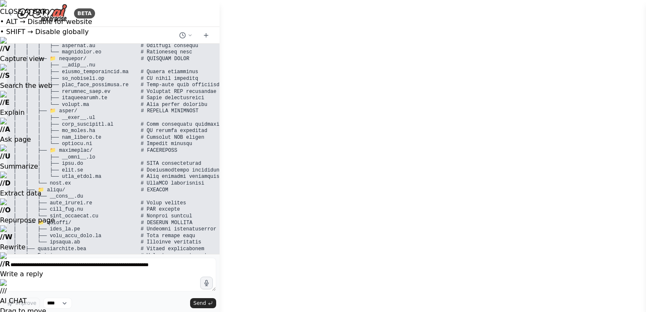
scroll to position [3141, 0]
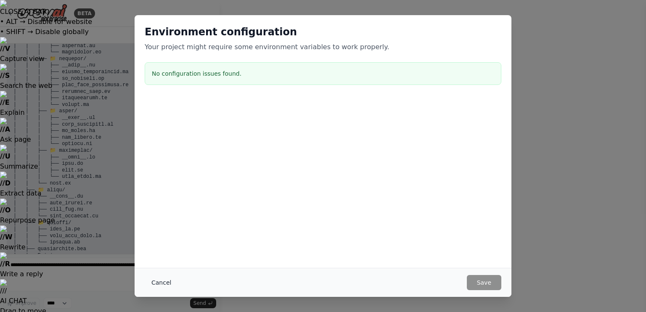
click at [161, 280] on button "Cancel" at bounding box center [161, 282] width 33 height 15
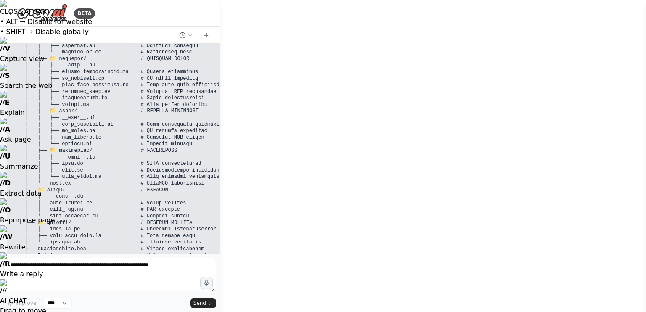
click at [218, 77] on div at bounding box center [217, 156] width 3 height 312
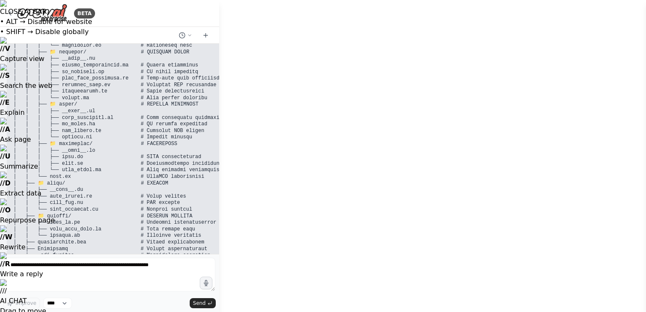
drag, startPoint x: 218, startPoint y: 77, endPoint x: 234, endPoint y: 87, distance: 18.7
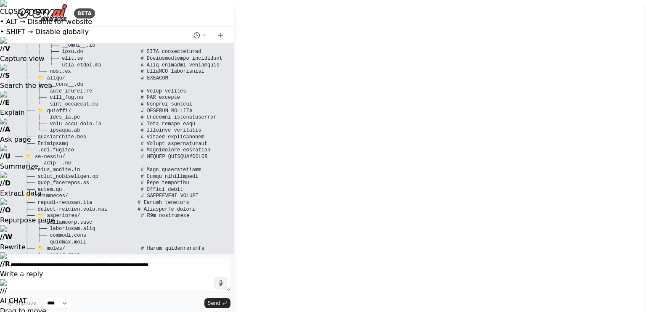
scroll to position [16084, 0]
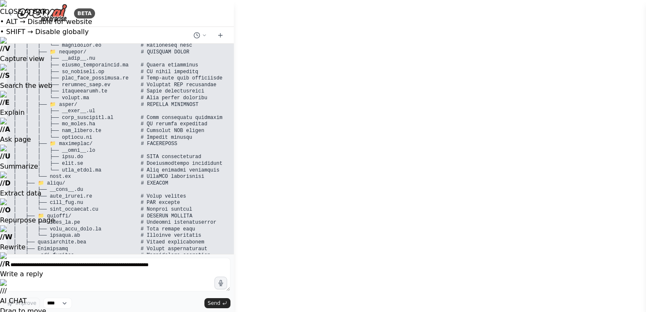
drag, startPoint x: 234, startPoint y: 87, endPoint x: 252, endPoint y: 85, distance: 18.2
drag, startPoint x: 252, startPoint y: 85, endPoint x: 237, endPoint y: 68, distance: 22.9
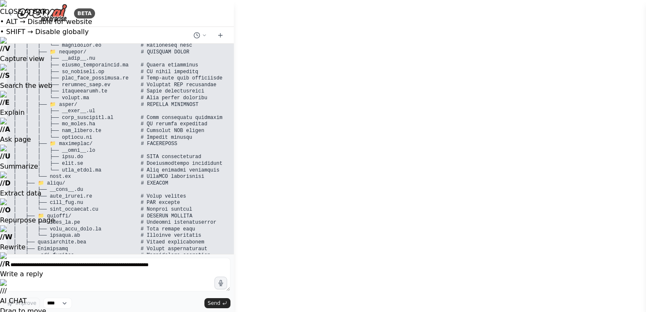
scroll to position [16090, 0]
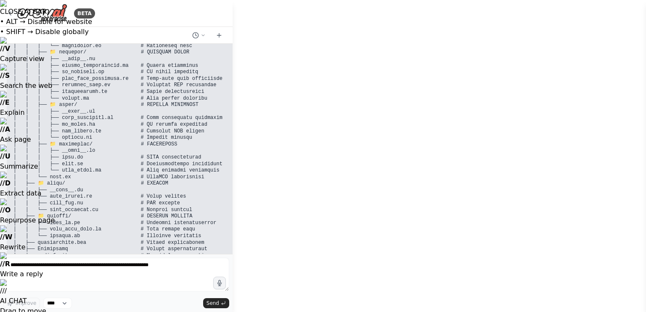
drag, startPoint x: 233, startPoint y: 68, endPoint x: 258, endPoint y: 64, distance: 26.0
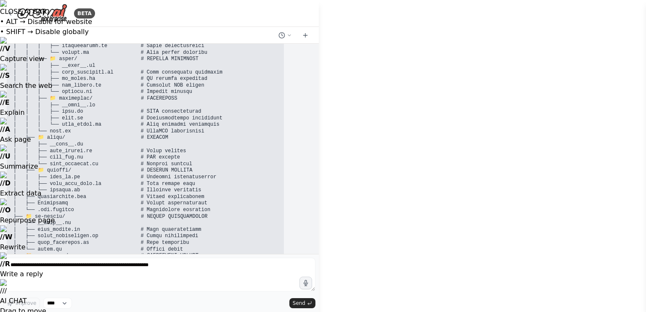
drag, startPoint x: 232, startPoint y: 58, endPoint x: 321, endPoint y: 69, distance: 89.5
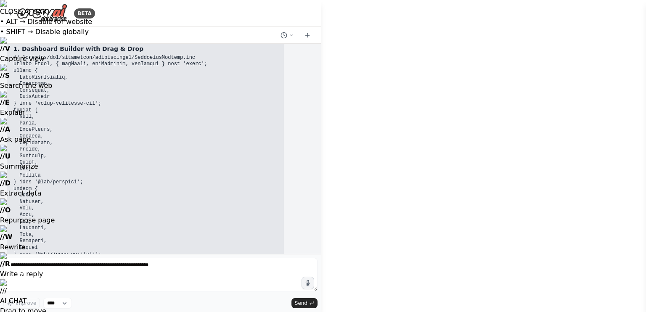
scroll to position [16046, 0]
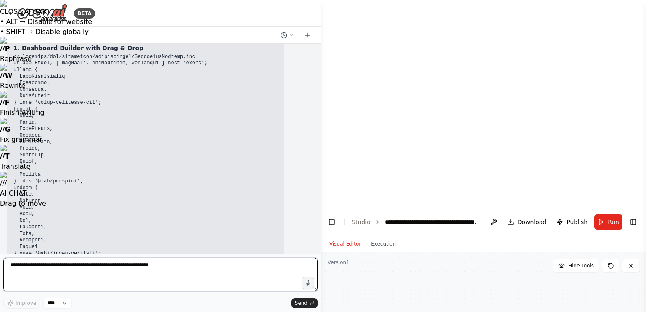
click at [158, 272] on textarea at bounding box center [160, 275] width 314 height 34
type textarea "********"
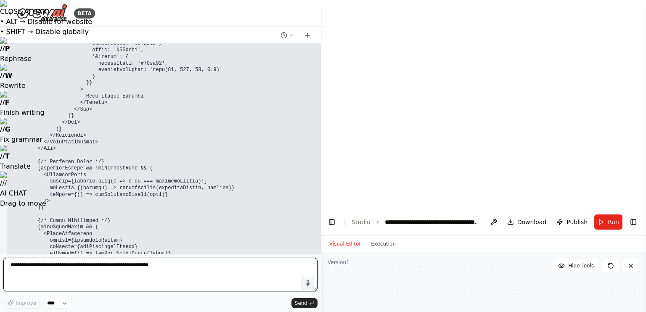
scroll to position [19611, 0]
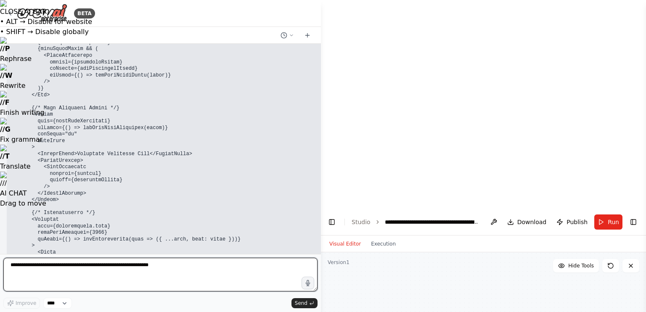
click at [121, 269] on textarea at bounding box center [160, 275] width 314 height 34
type textarea "**********"
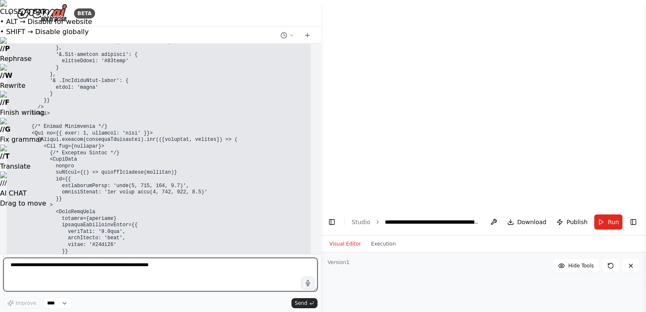
scroll to position [21936, 0]
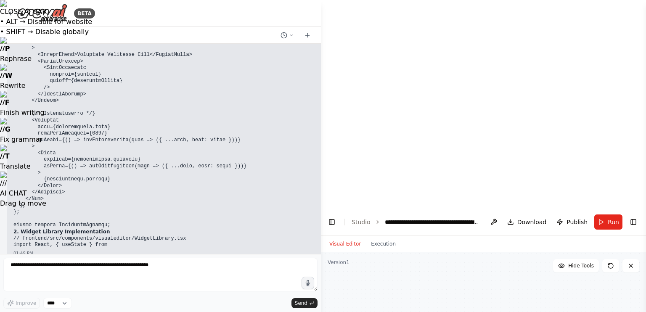
scroll to position [19712, 0]
click at [245, 303] on p "continue from where you left off" at bounding box center [266, 306] width 81 height 7
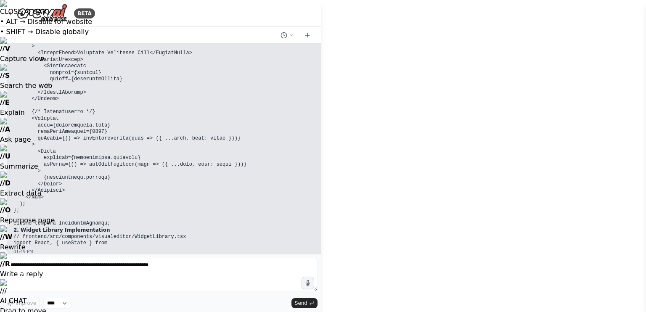
click at [245, 303] on p "continue from where you left off" at bounding box center [266, 306] width 81 height 7
copy p "continue from where you left off"
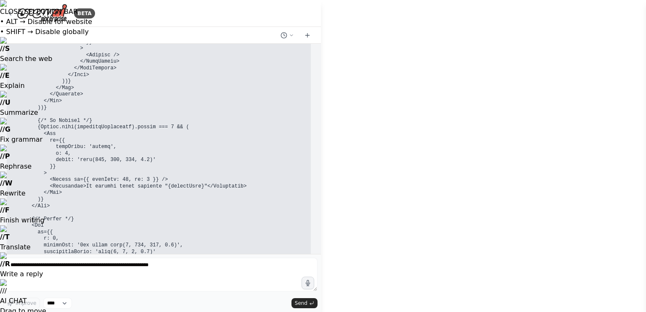
scroll to position [23394, 0]
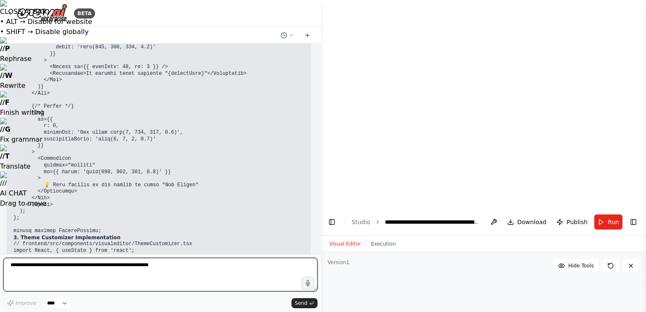
click at [106, 266] on textarea at bounding box center [160, 275] width 314 height 34
paste textarea "**********"
type textarea "**********"
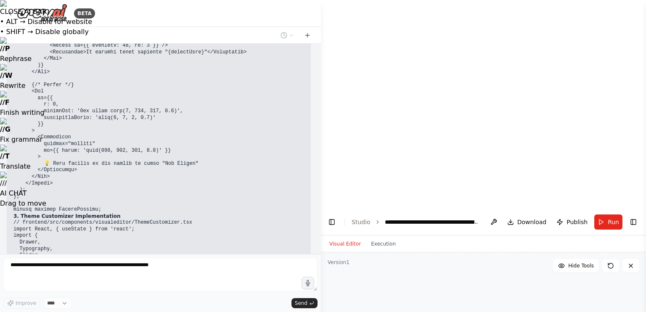
scroll to position [23443, 0]
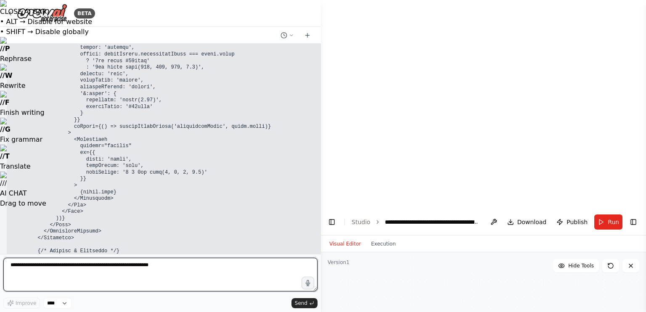
scroll to position [26828, 0]
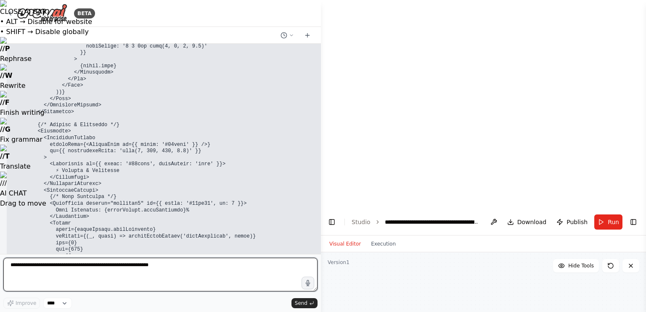
click at [101, 267] on textarea at bounding box center [160, 275] width 314 height 34
type textarea "**********"
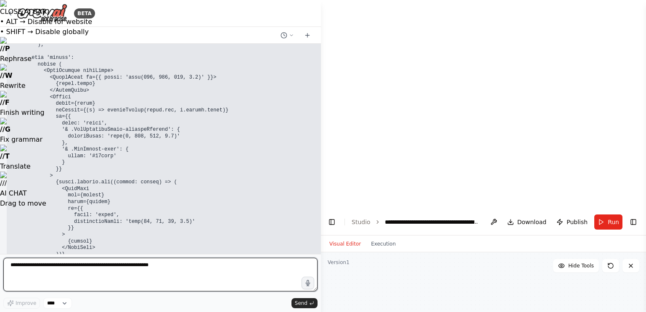
scroll to position [30520, 0]
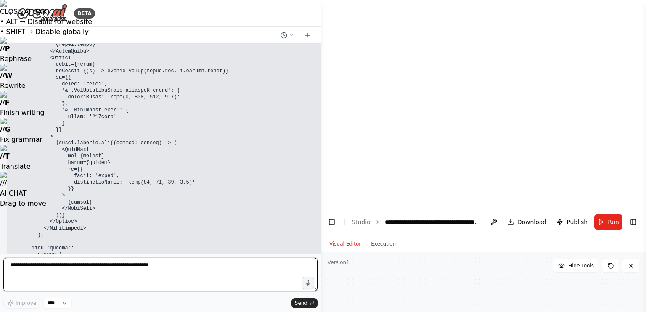
click at [99, 261] on textarea at bounding box center [160, 275] width 314 height 34
paste textarea "**********"
type textarea "**********"
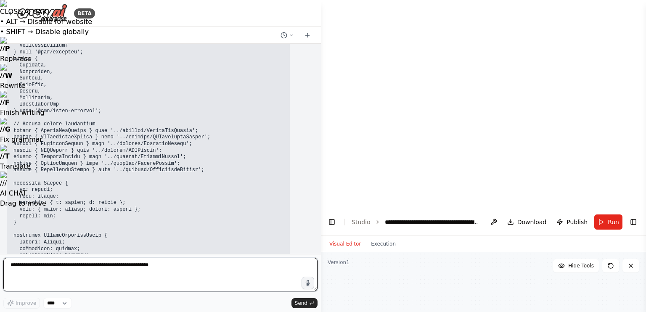
scroll to position [34453, 0]
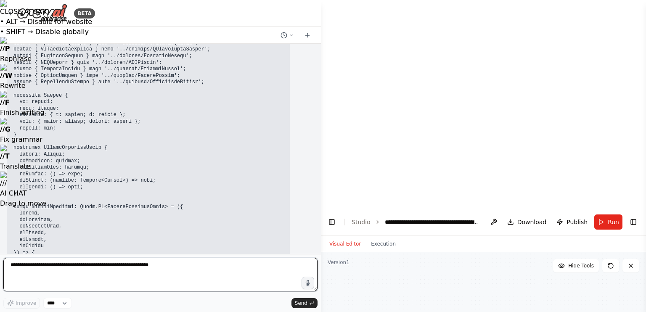
click at [78, 267] on textarea at bounding box center [160, 275] width 314 height 34
paste textarea "**********"
type textarea "**********"
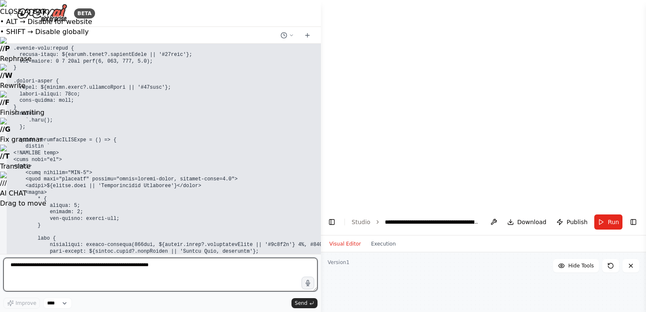
scroll to position [38025, 0]
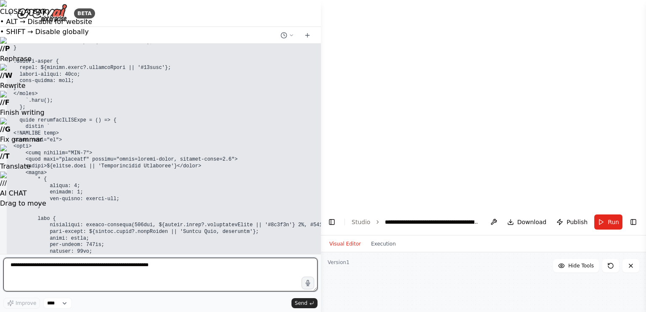
paste textarea "**********"
type textarea "**********"
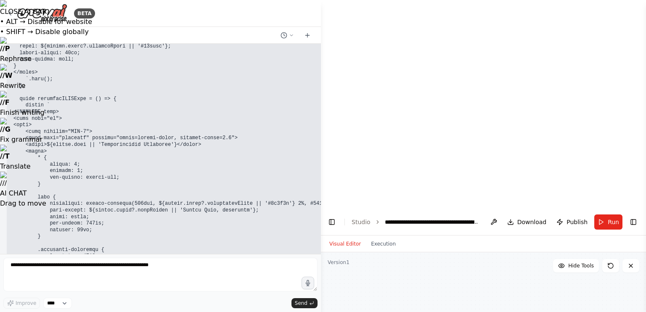
scroll to position [38075, 0]
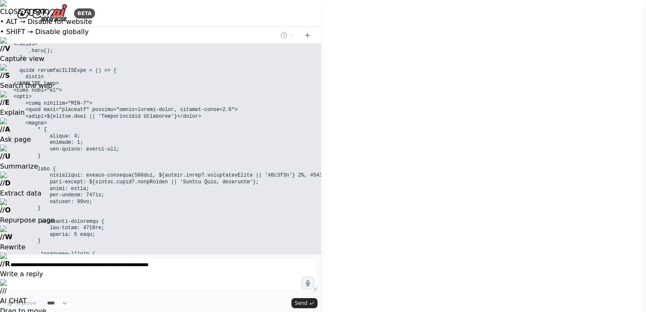
drag, startPoint x: 478, startPoint y: 83, endPoint x: 417, endPoint y: 65, distance: 63.5
drag, startPoint x: 423, startPoint y: 74, endPoint x: 363, endPoint y: 62, distance: 60.9
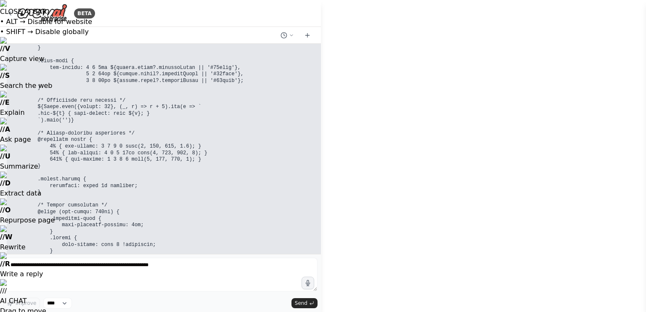
drag, startPoint x: 327, startPoint y: 107, endPoint x: 510, endPoint y: 106, distance: 183.1
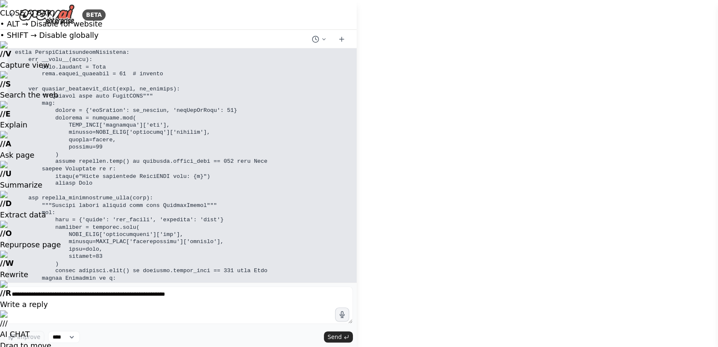
scroll to position [41033, 0]
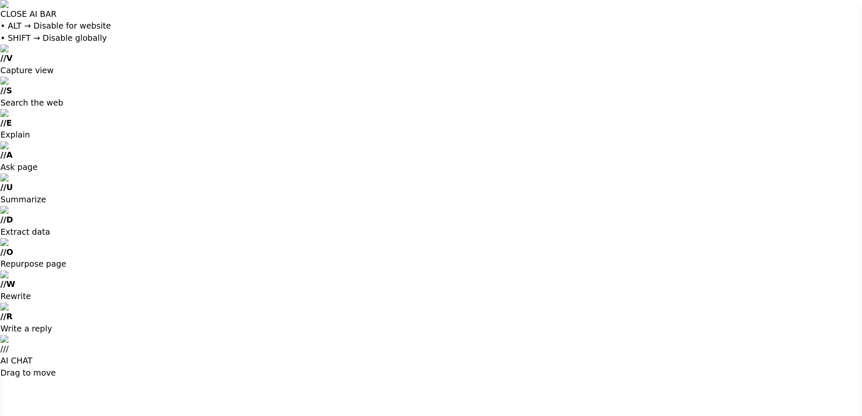
scroll to position [40961, 0]
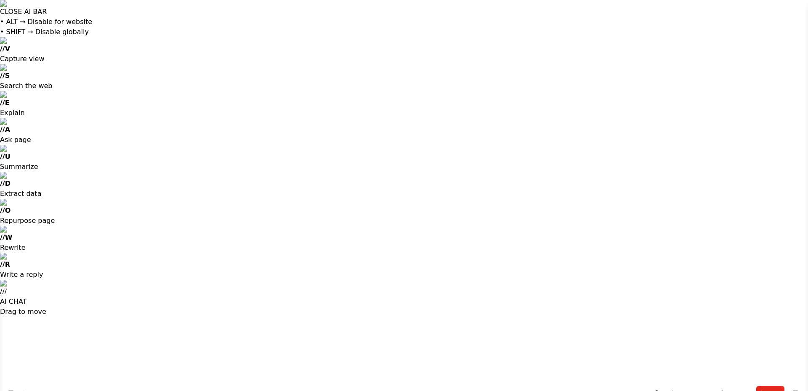
drag, startPoint x: 452, startPoint y: 269, endPoint x: 614, endPoint y: 263, distance: 163.0
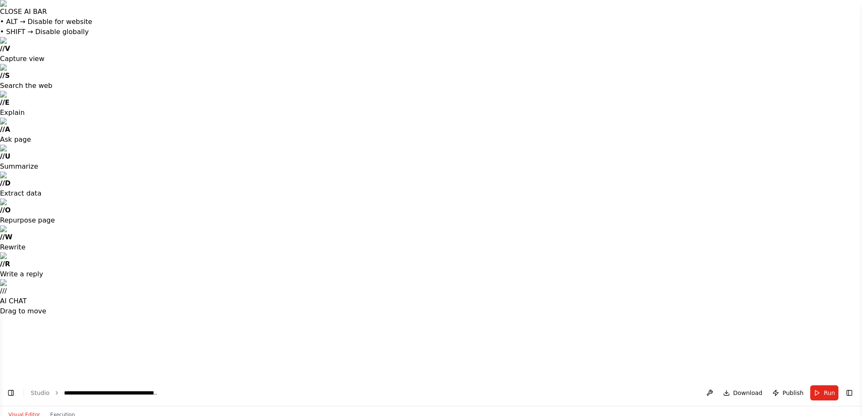
drag, startPoint x: 575, startPoint y: 276, endPoint x: 619, endPoint y: 290, distance: 46.4
drag, startPoint x: 642, startPoint y: 297, endPoint x: 793, endPoint y: 282, distance: 151.8
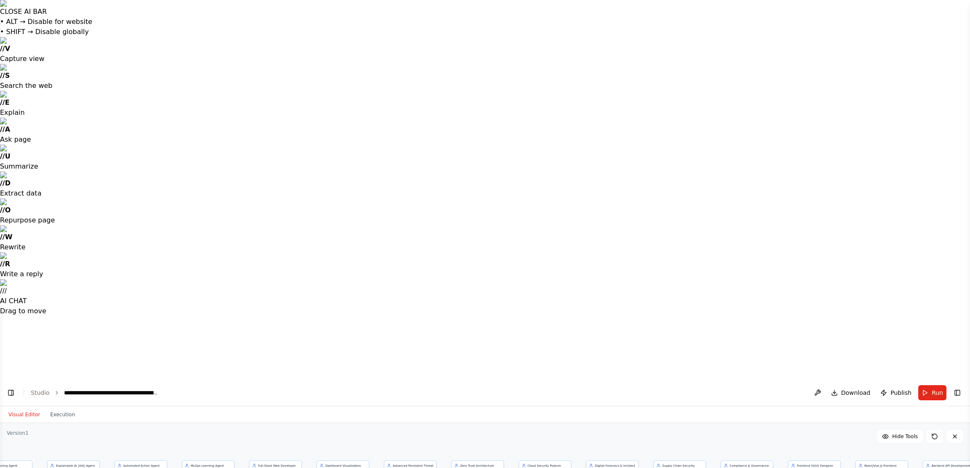
scroll to position [40796, 0]
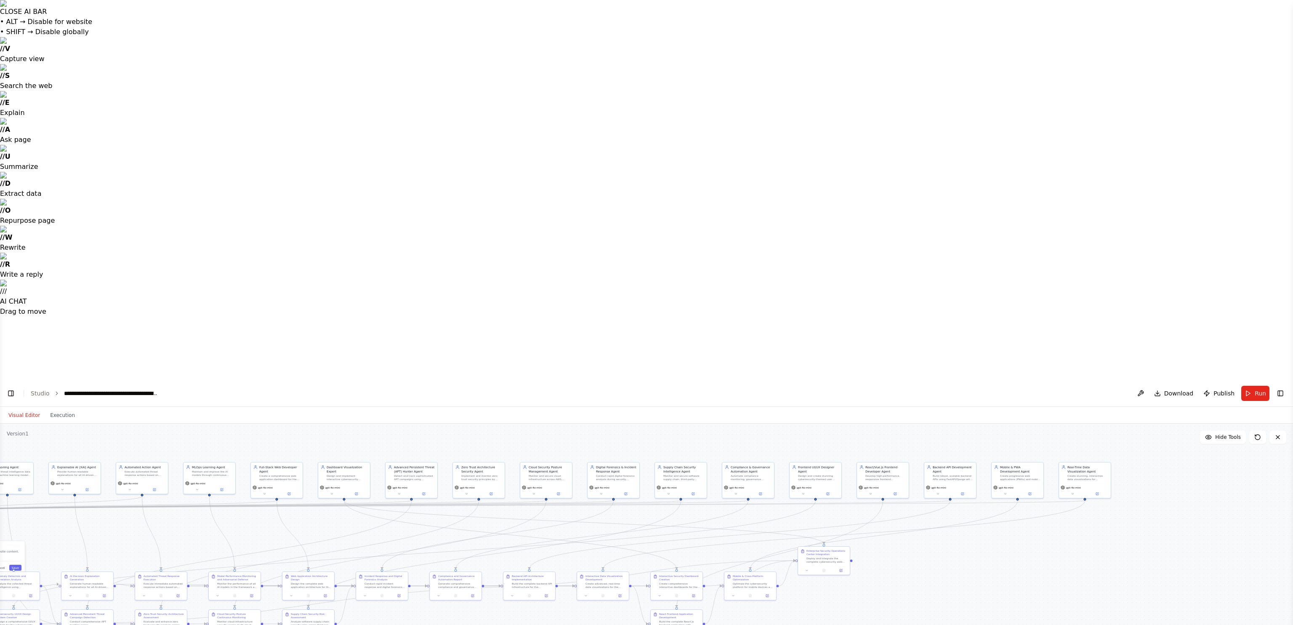
drag, startPoint x: 1011, startPoint y: 438, endPoint x: 871, endPoint y: 438, distance: 140.1
drag, startPoint x: 871, startPoint y: 438, endPoint x: 938, endPoint y: 450, distance: 68.4
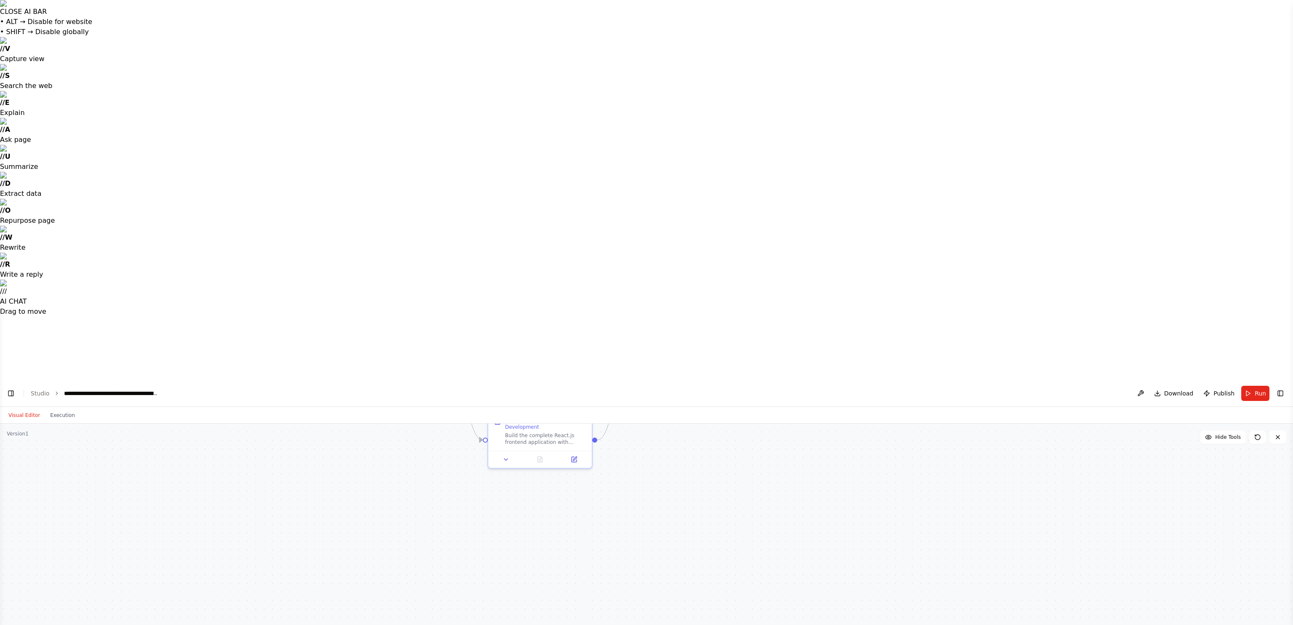
drag, startPoint x: 938, startPoint y: 450, endPoint x: 800, endPoint y: 494, distance: 145.6
drag, startPoint x: 532, startPoint y: 391, endPoint x: 741, endPoint y: 451, distance: 217.0
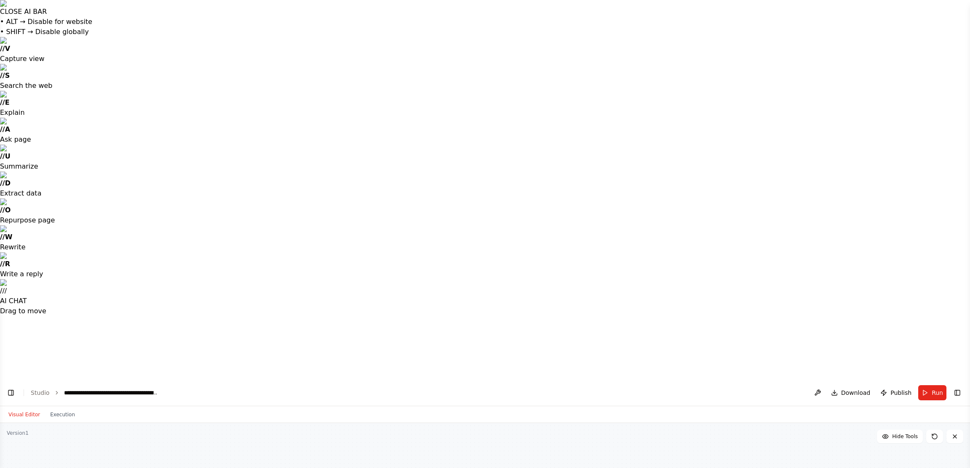
drag, startPoint x: 563, startPoint y: 405, endPoint x: 526, endPoint y: 329, distance: 84.5
click at [646, 312] on button "Toggle Right Sidebar" at bounding box center [957, 393] width 12 height 12
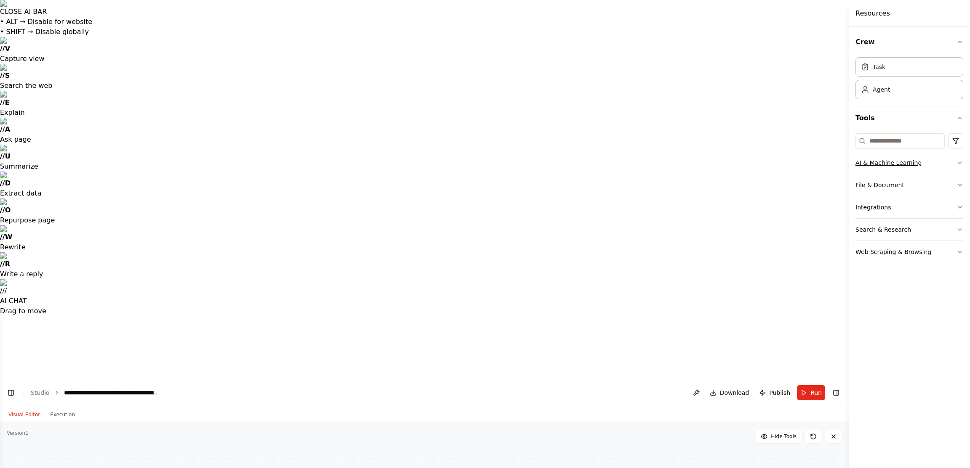
click at [646, 161] on button "AI & Machine Learning" at bounding box center [909, 163] width 108 height 22
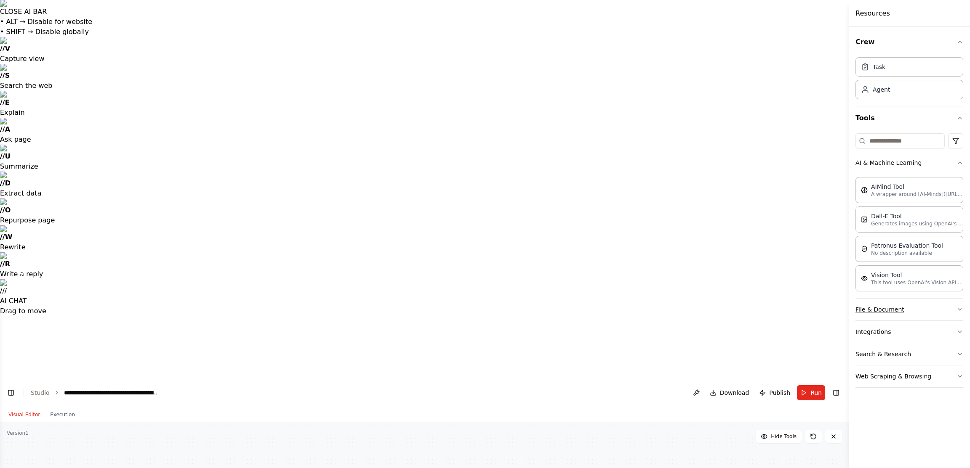
click at [646, 312] on button "File & Document" at bounding box center [909, 310] width 108 height 22
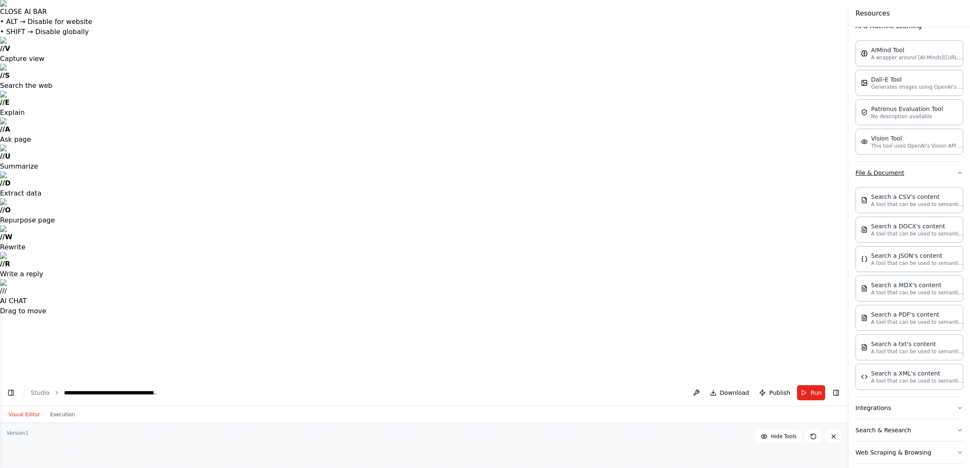
scroll to position [148, 0]
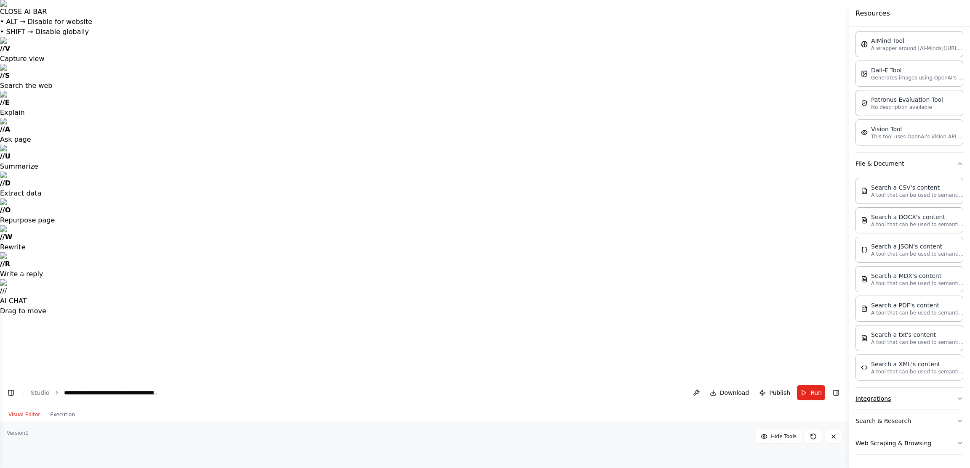
click at [646, 312] on button "Integrations" at bounding box center [909, 399] width 108 height 22
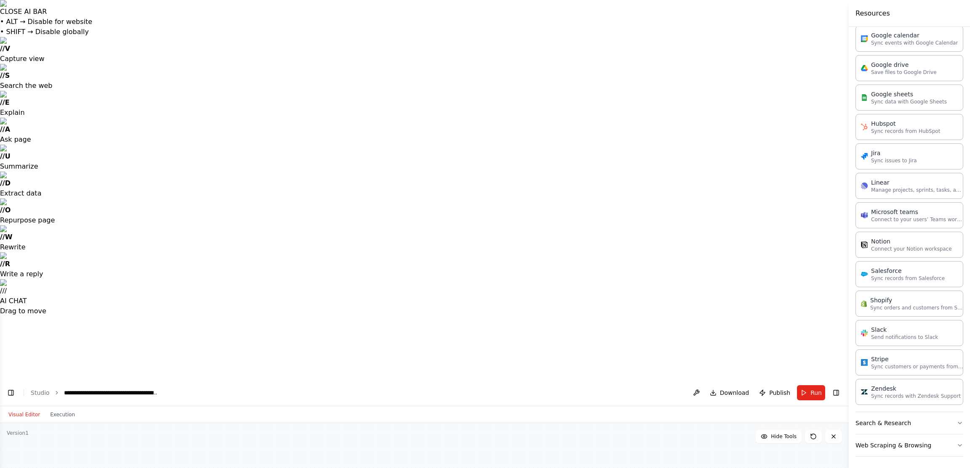
scroll to position [718, 0]
click at [646, 312] on button "Search & Research" at bounding box center [909, 421] width 108 height 22
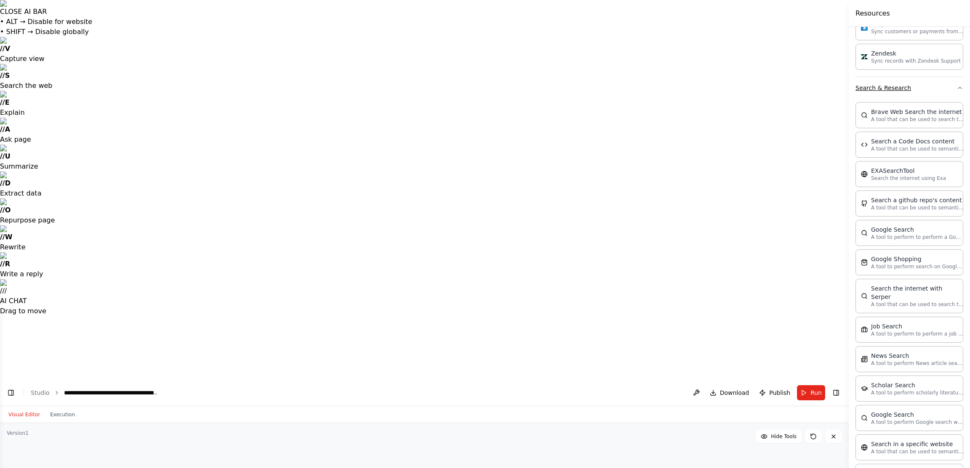
scroll to position [1147, 0]
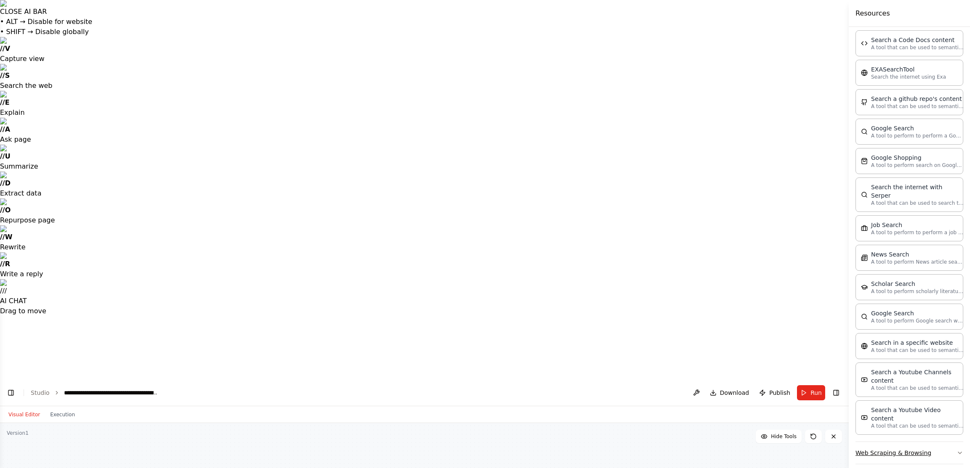
click at [646, 312] on button "Web Scraping & Browsing" at bounding box center [909, 453] width 108 height 22
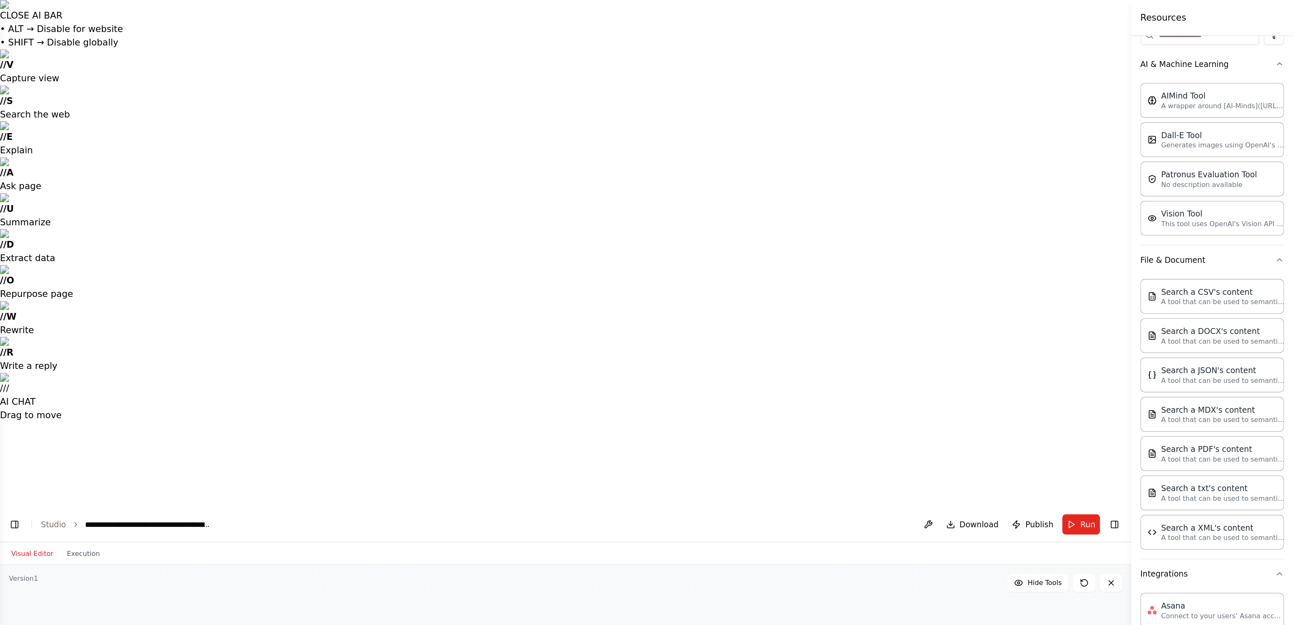
scroll to position [0, 0]
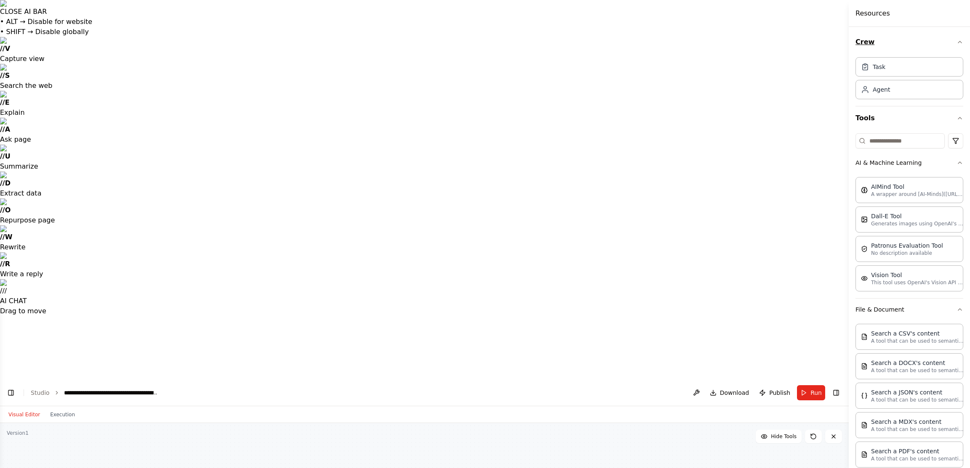
click at [646, 40] on icon "button" at bounding box center [959, 42] width 7 height 7
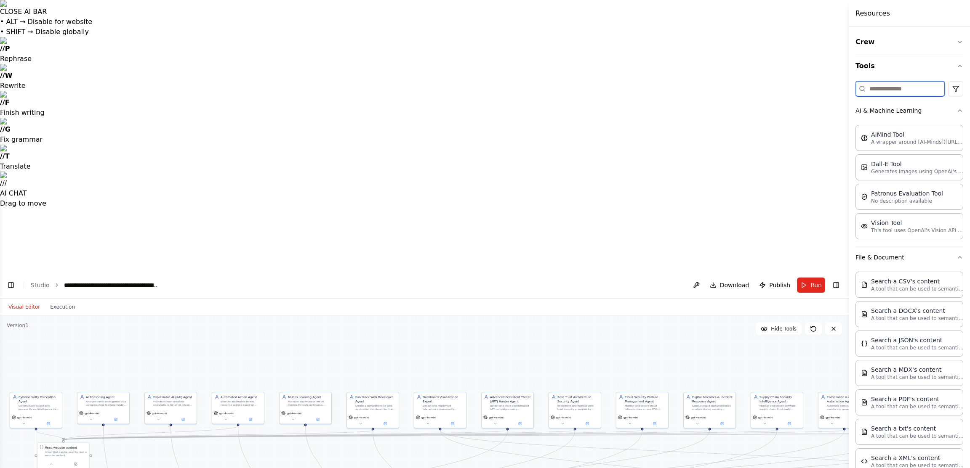
click at [646, 85] on input at bounding box center [899, 88] width 89 height 15
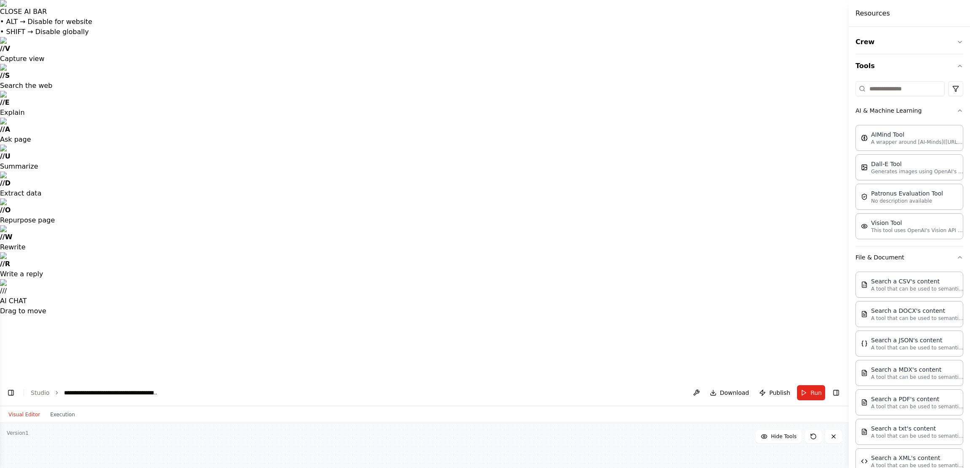
click at [646, 14] on h4 "Resources" at bounding box center [872, 13] width 35 height 10
click at [646, 312] on button "Toggle Right Sidebar" at bounding box center [836, 393] width 12 height 12
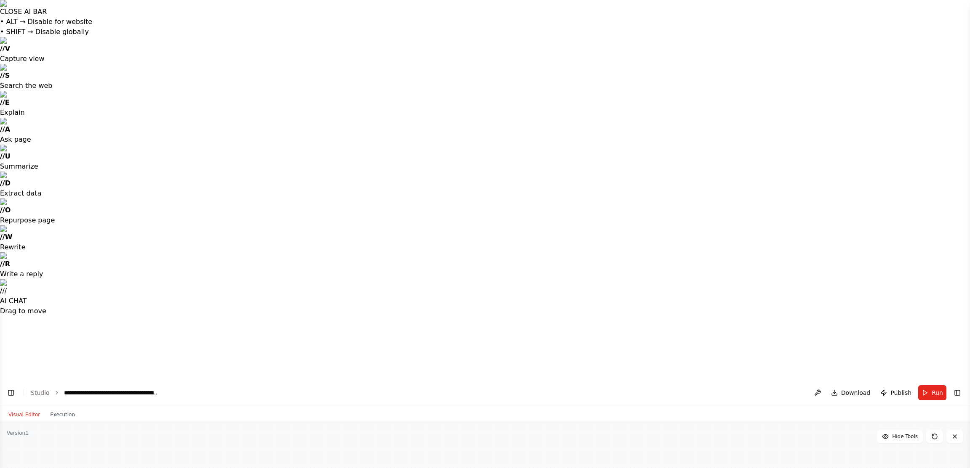
drag, startPoint x: 835, startPoint y: 359, endPoint x: 763, endPoint y: 388, distance: 77.7
drag, startPoint x: 663, startPoint y: 353, endPoint x: 332, endPoint y: 377, distance: 332.1
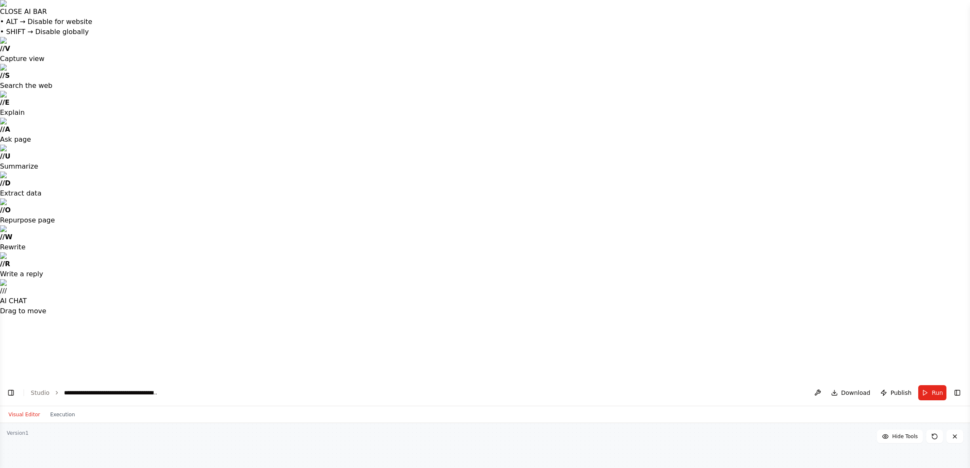
drag, startPoint x: 332, startPoint y: 377, endPoint x: 676, endPoint y: 348, distance: 345.1
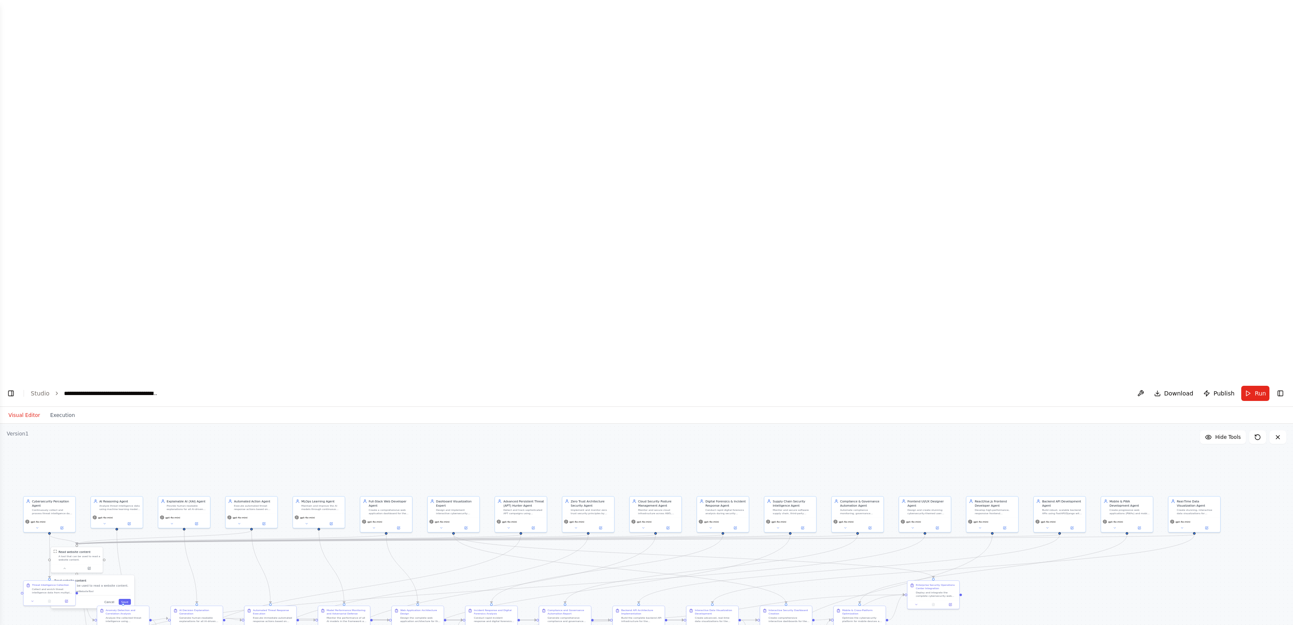
scroll to position [0, 0]
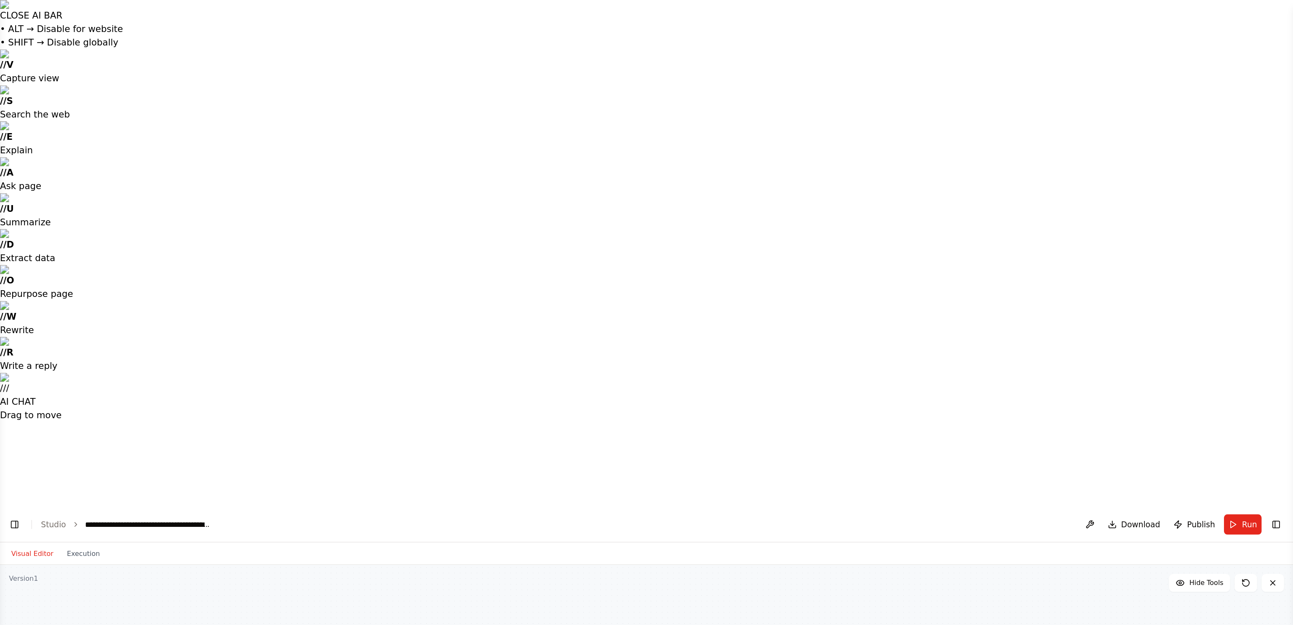
scroll to position [40769, 0]
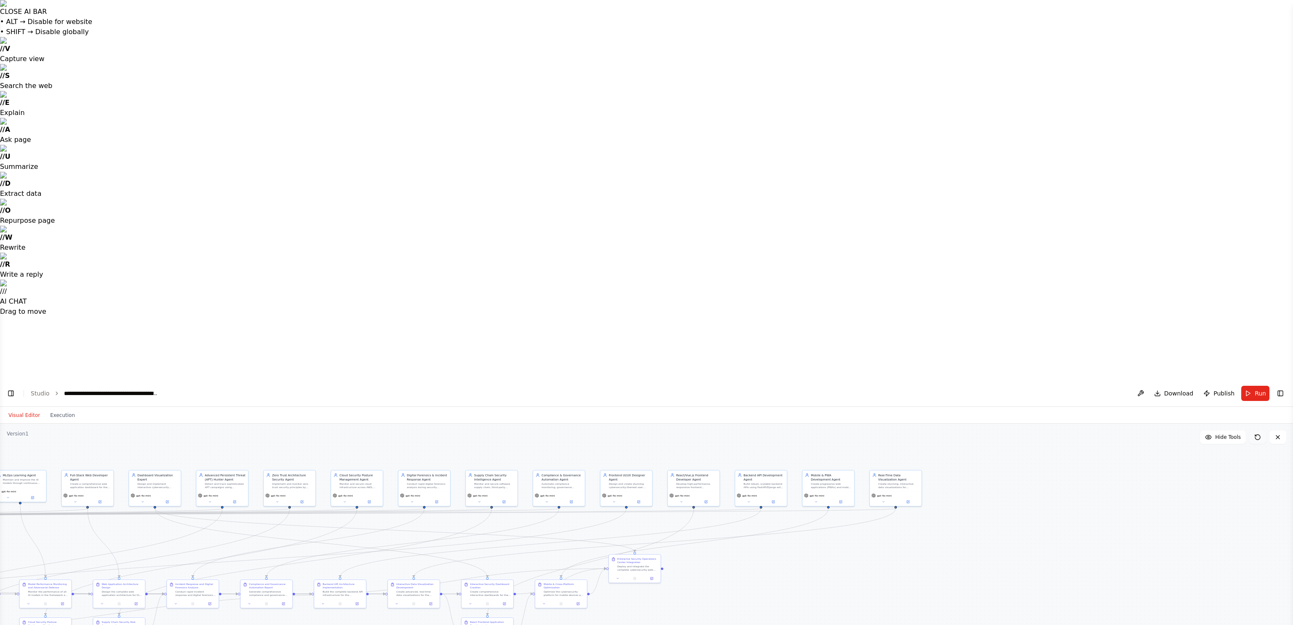
click at [646, 312] on icon at bounding box center [1257, 436] width 5 height 5
drag, startPoint x: 1093, startPoint y: 151, endPoint x: 1165, endPoint y: 198, distance: 85.9
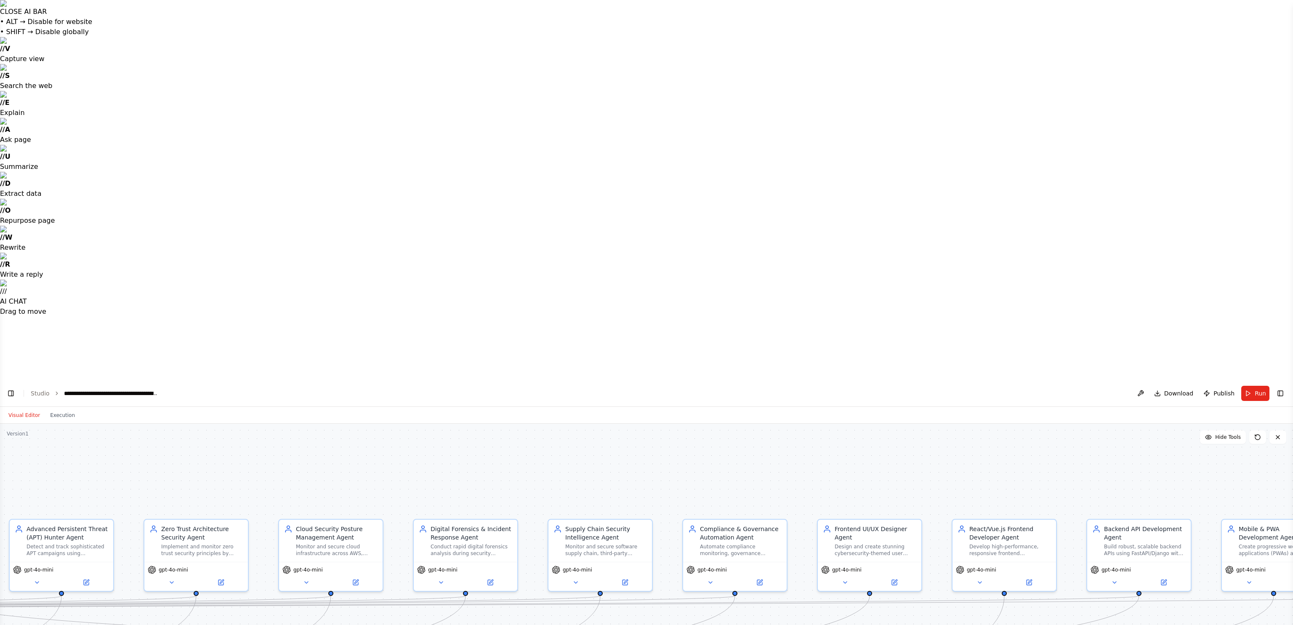
drag, startPoint x: 1018, startPoint y: 380, endPoint x: 1291, endPoint y: 368, distance: 272.6
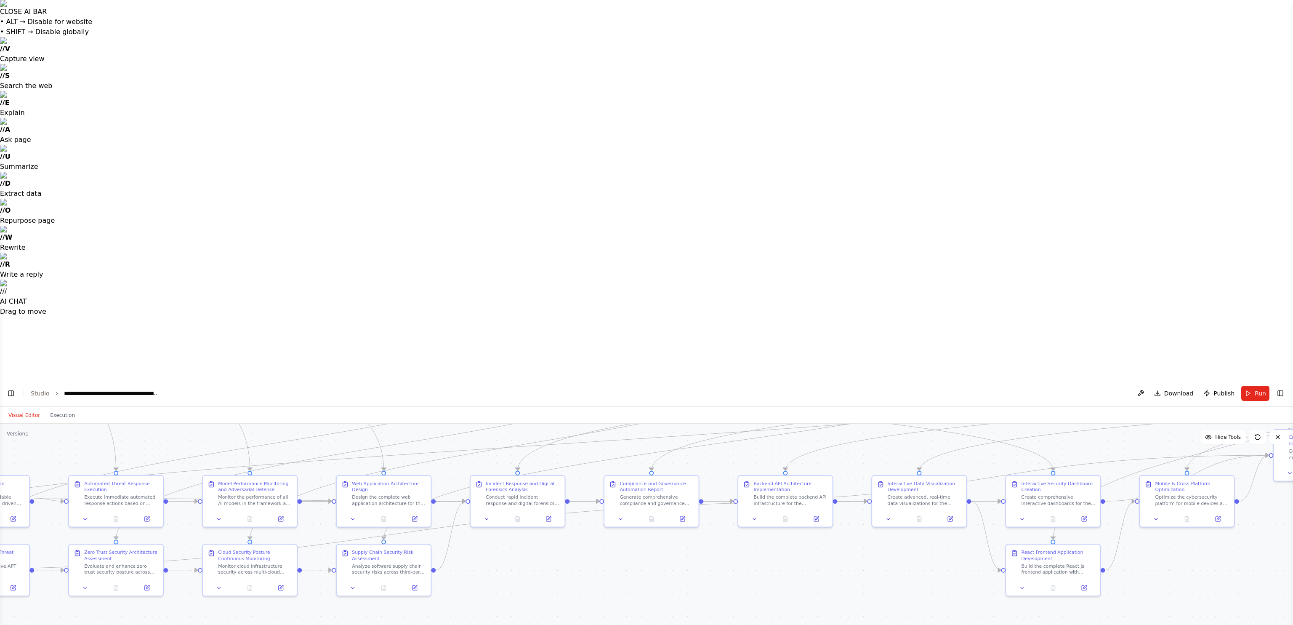
drag, startPoint x: 497, startPoint y: 502, endPoint x: 472, endPoint y: 596, distance: 97.1
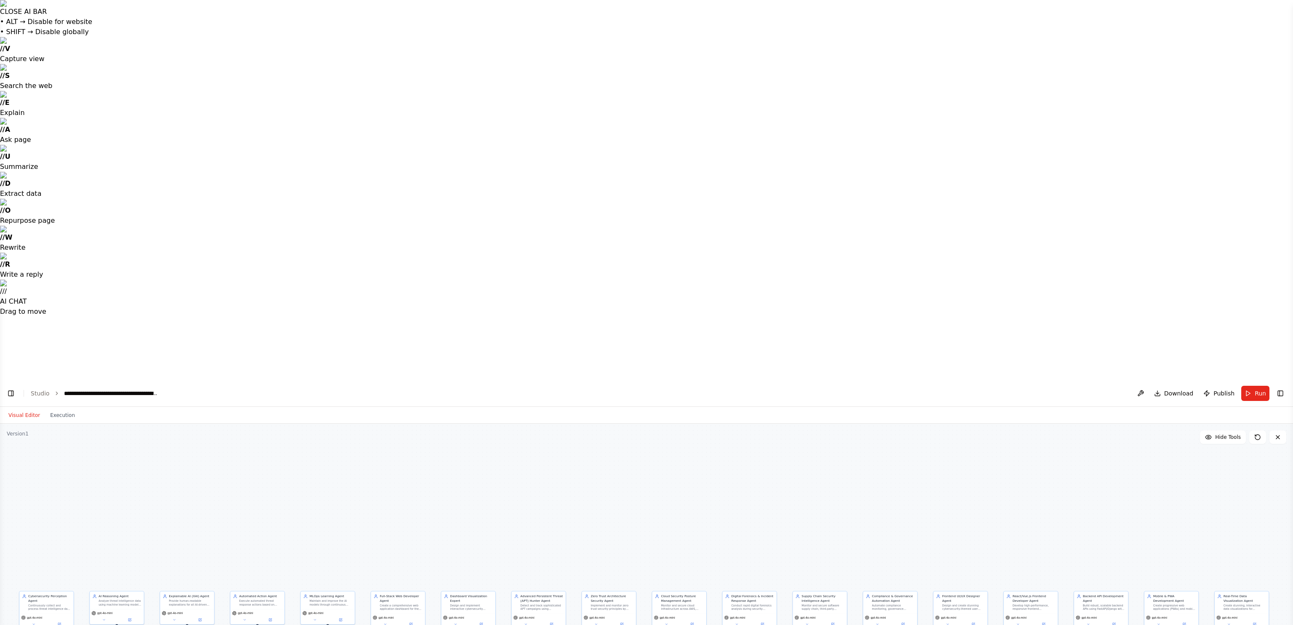
click at [646, 312] on html "CLOSE AI BAR • ALT → Disable for website • SHIFT → Disable globally // V Captur…" at bounding box center [646, 502] width 1293 height 1004
click at [11, 312] on button "Toggle Left Sidebar" at bounding box center [11, 393] width 12 height 12
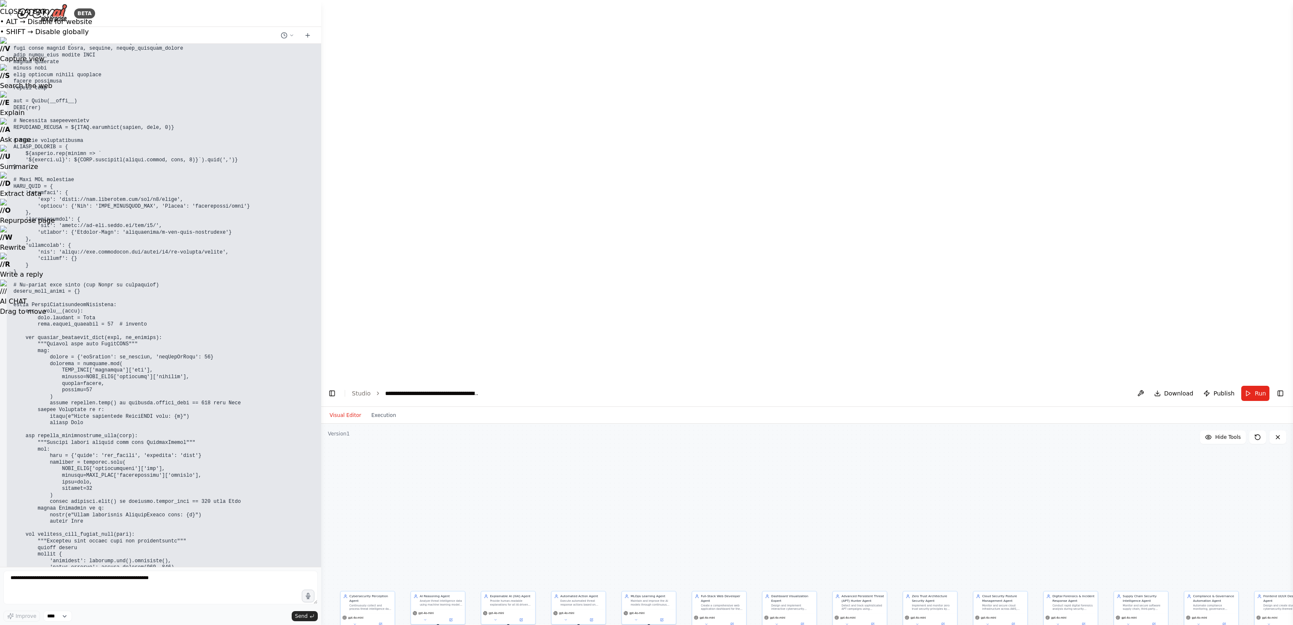
scroll to position [40796, 0]
